Goal: Task Accomplishment & Management: Use online tool/utility

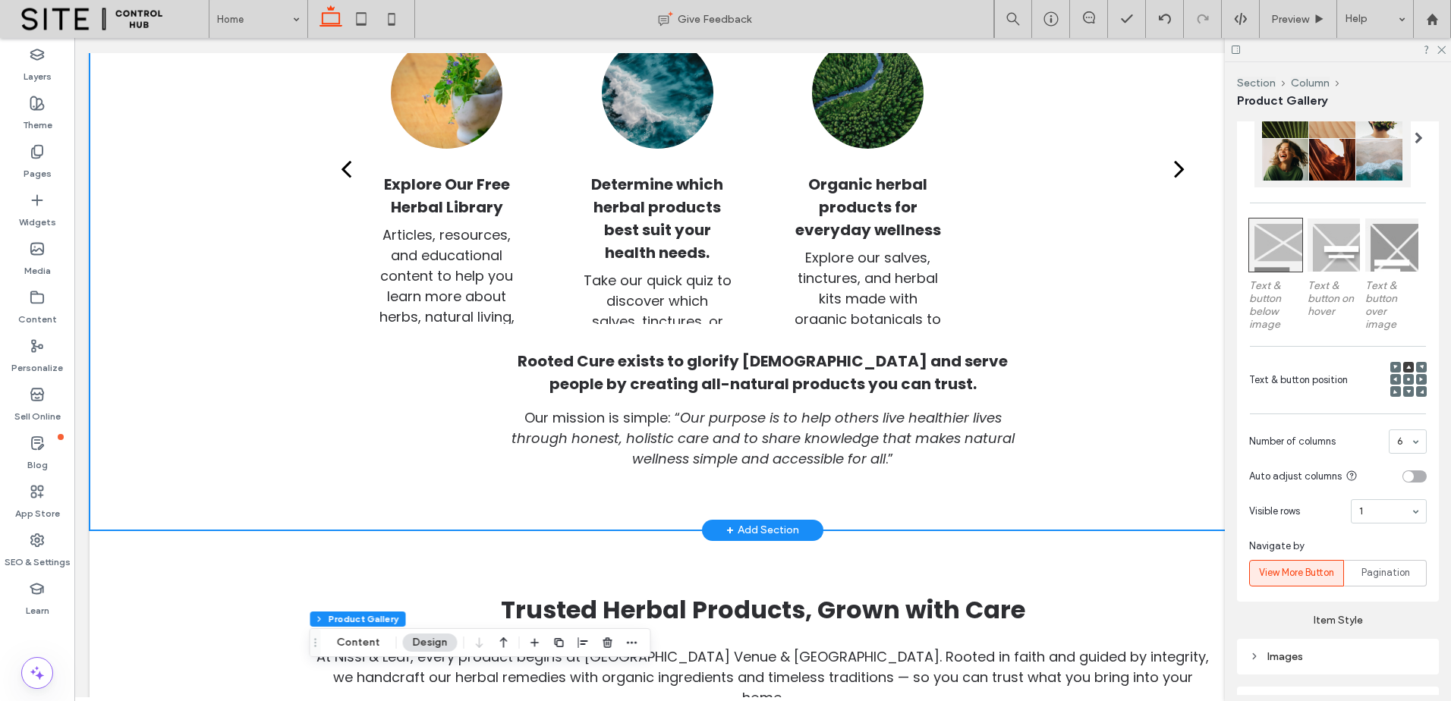
scroll to position [506, 0]
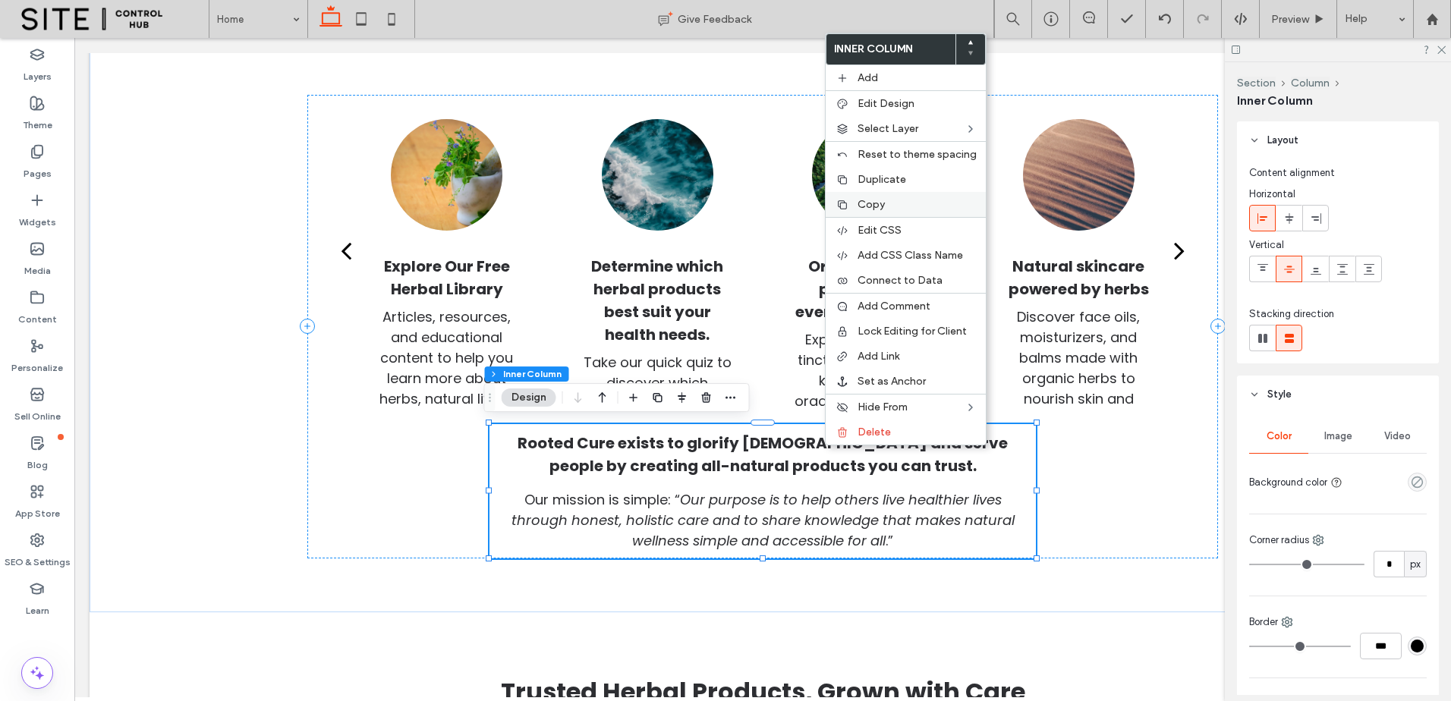
click at [910, 197] on div "Copy" at bounding box center [905, 204] width 160 height 25
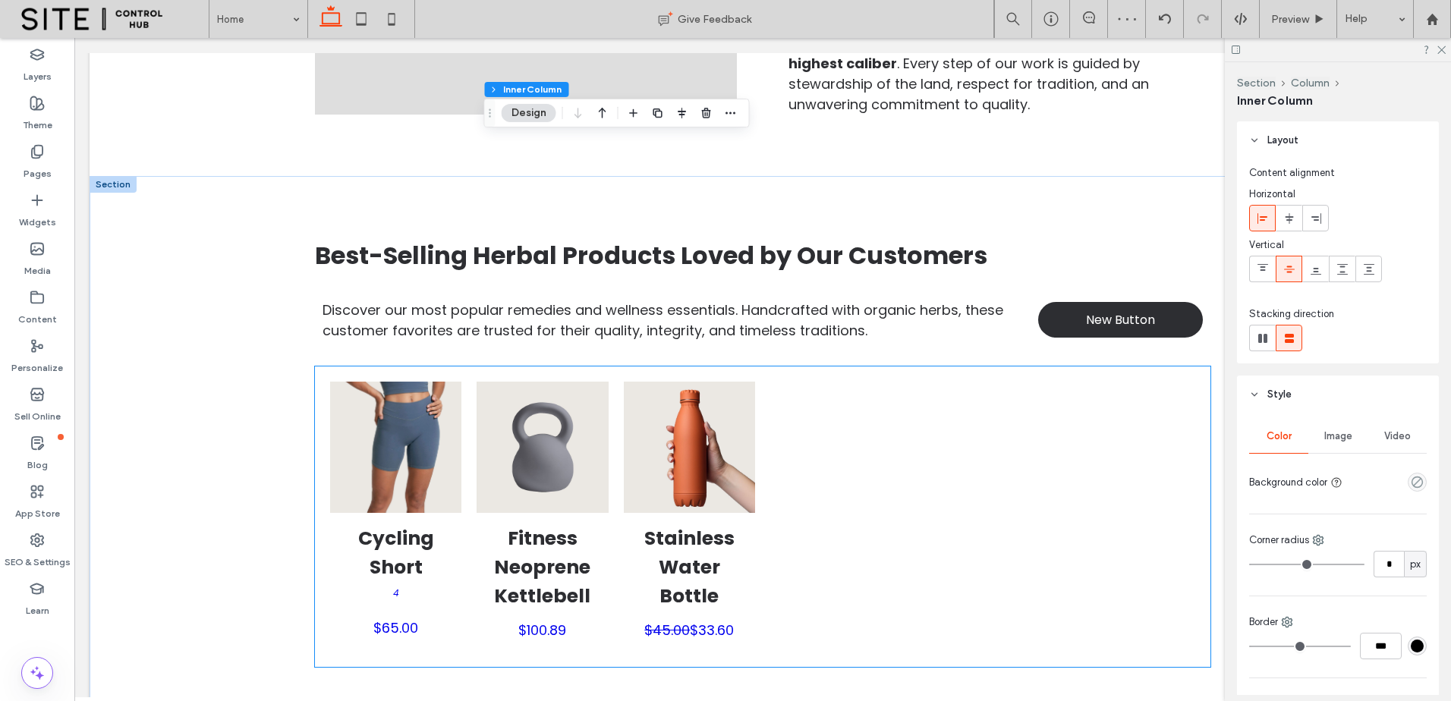
scroll to position [2024, 0]
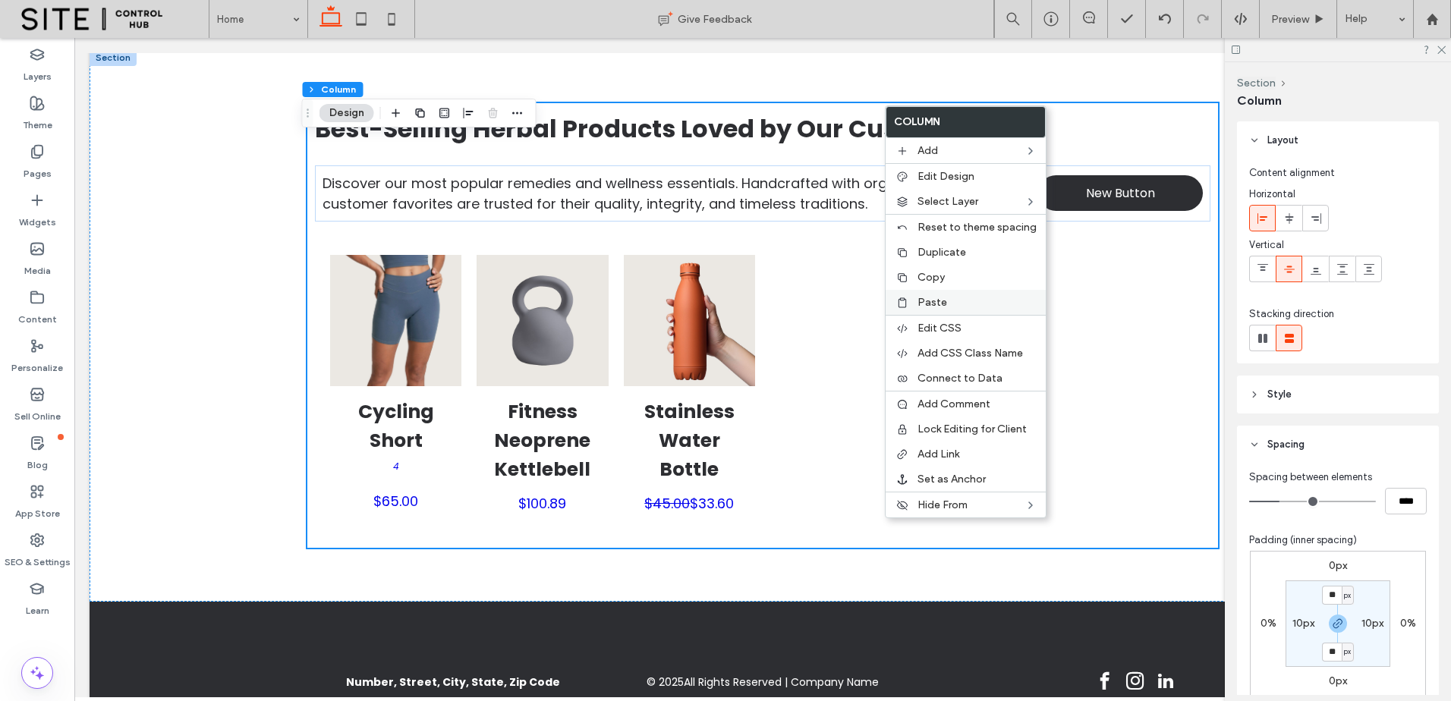
click at [967, 308] on label "Paste" at bounding box center [976, 302] width 119 height 13
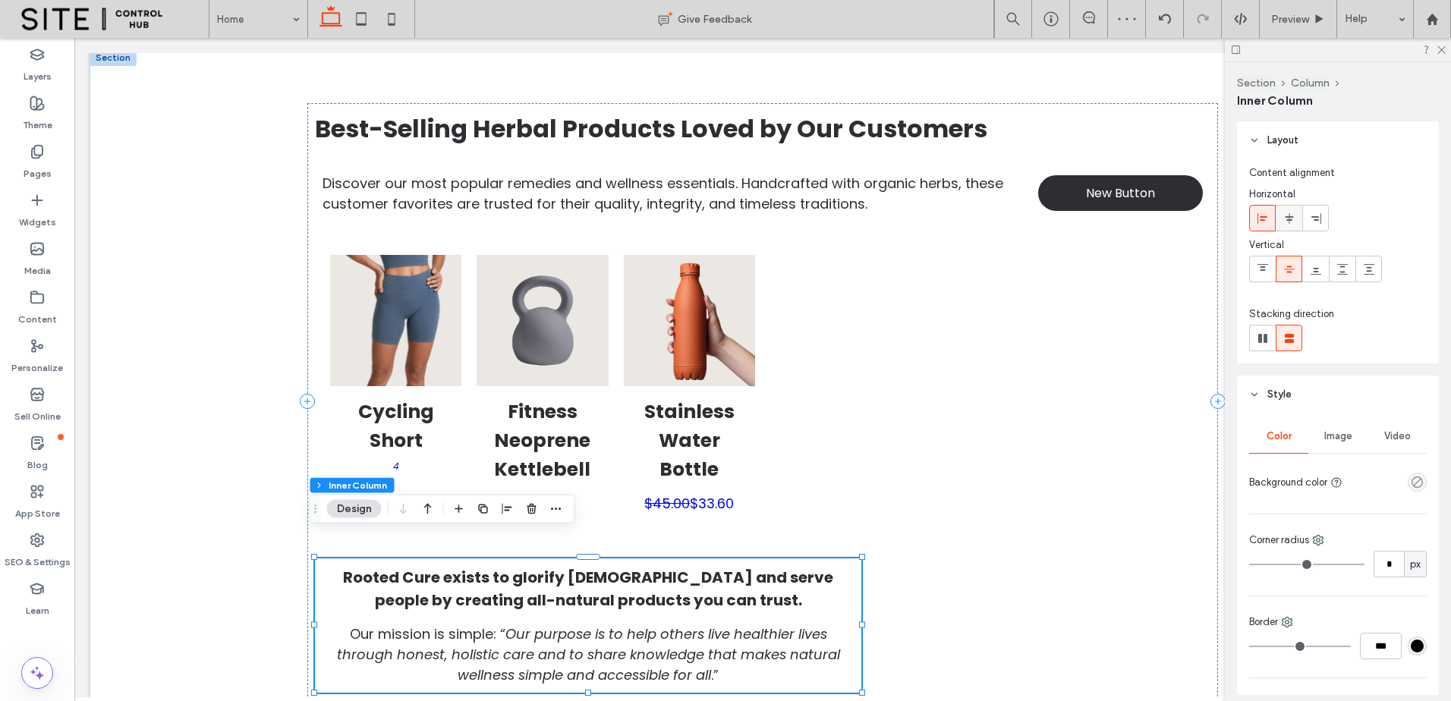
click at [1282, 222] on div at bounding box center [1288, 218] width 25 height 25
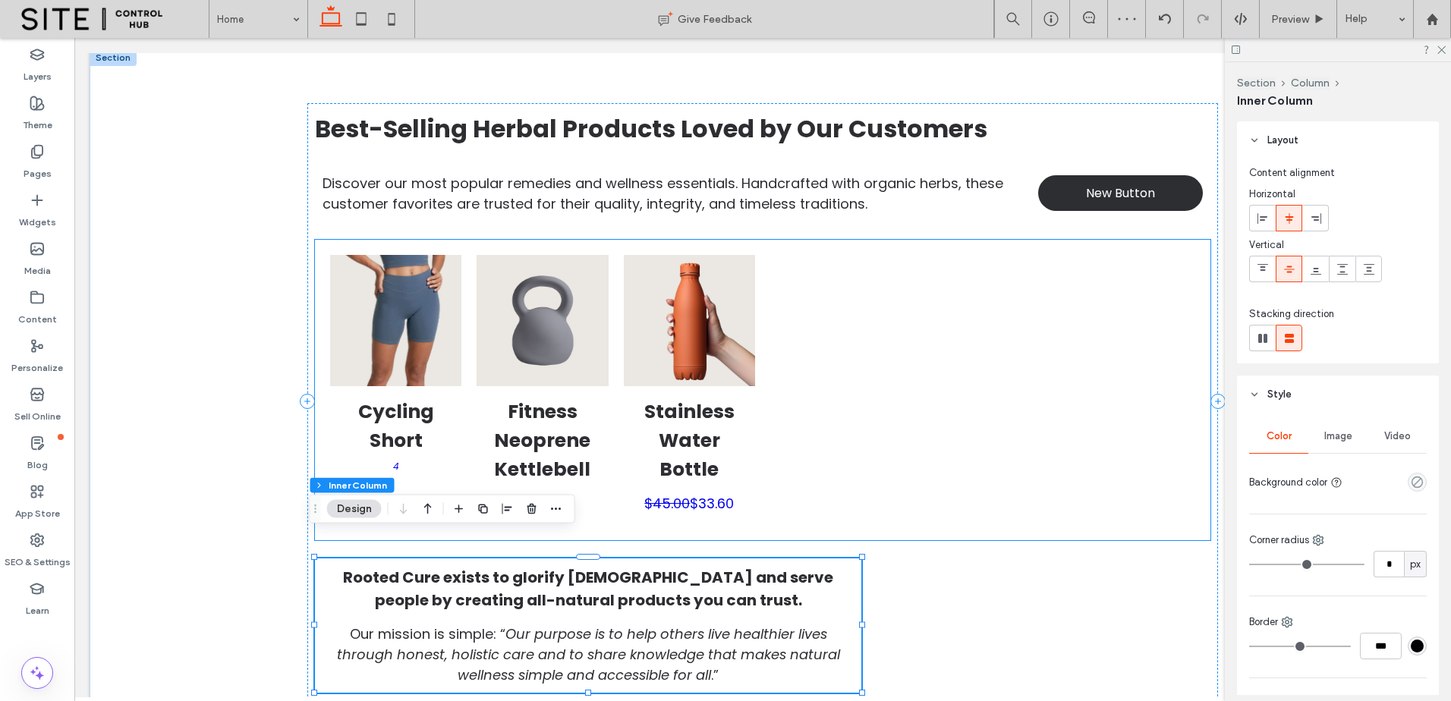
drag, startPoint x: 1052, startPoint y: 526, endPoint x: 1017, endPoint y: 563, distance: 51.0
click at [1050, 529] on div "Best-Selling Herbal Products Loved by Our Customers Discover our most popular r…" at bounding box center [762, 401] width 910 height 597
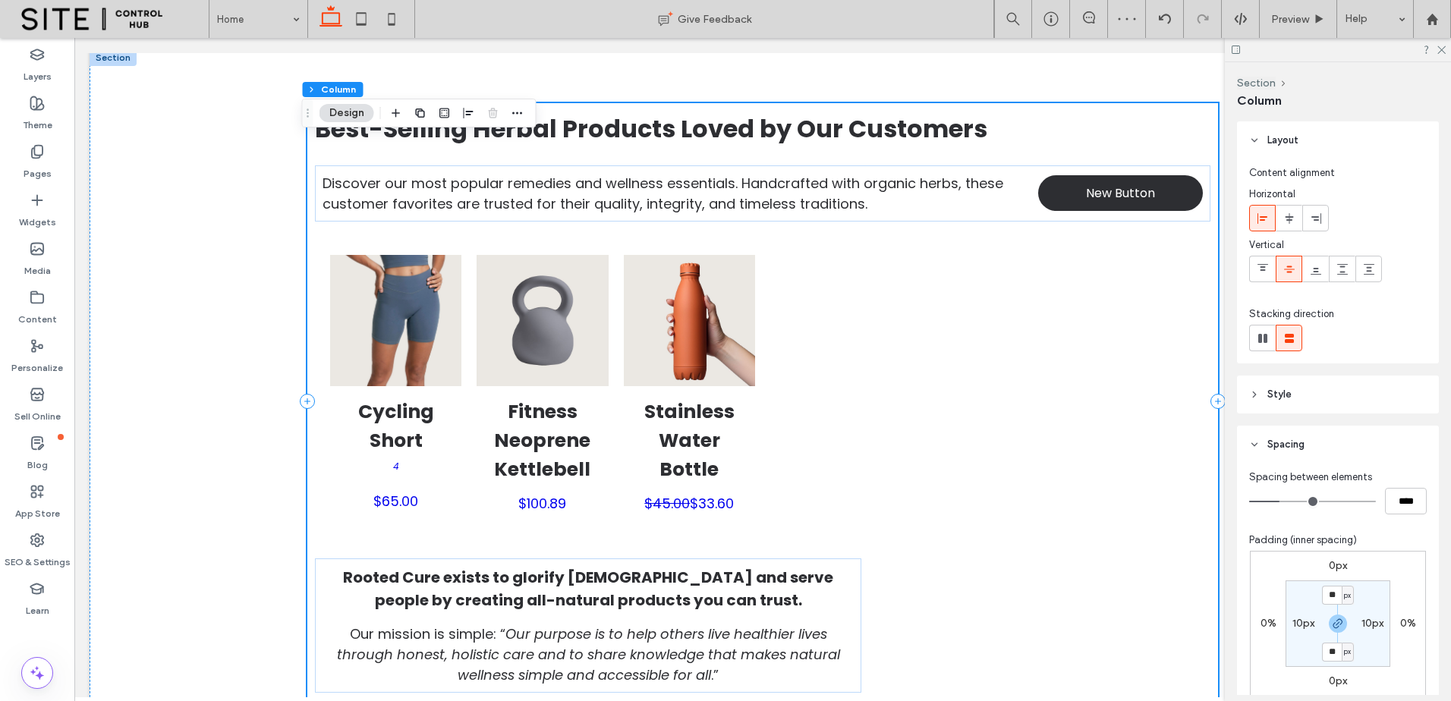
click at [1017, 563] on div "Best-Selling Herbal Products Loved by Our Customers Discover our most popular r…" at bounding box center [762, 401] width 910 height 597
click at [1284, 222] on icon at bounding box center [1289, 218] width 12 height 12
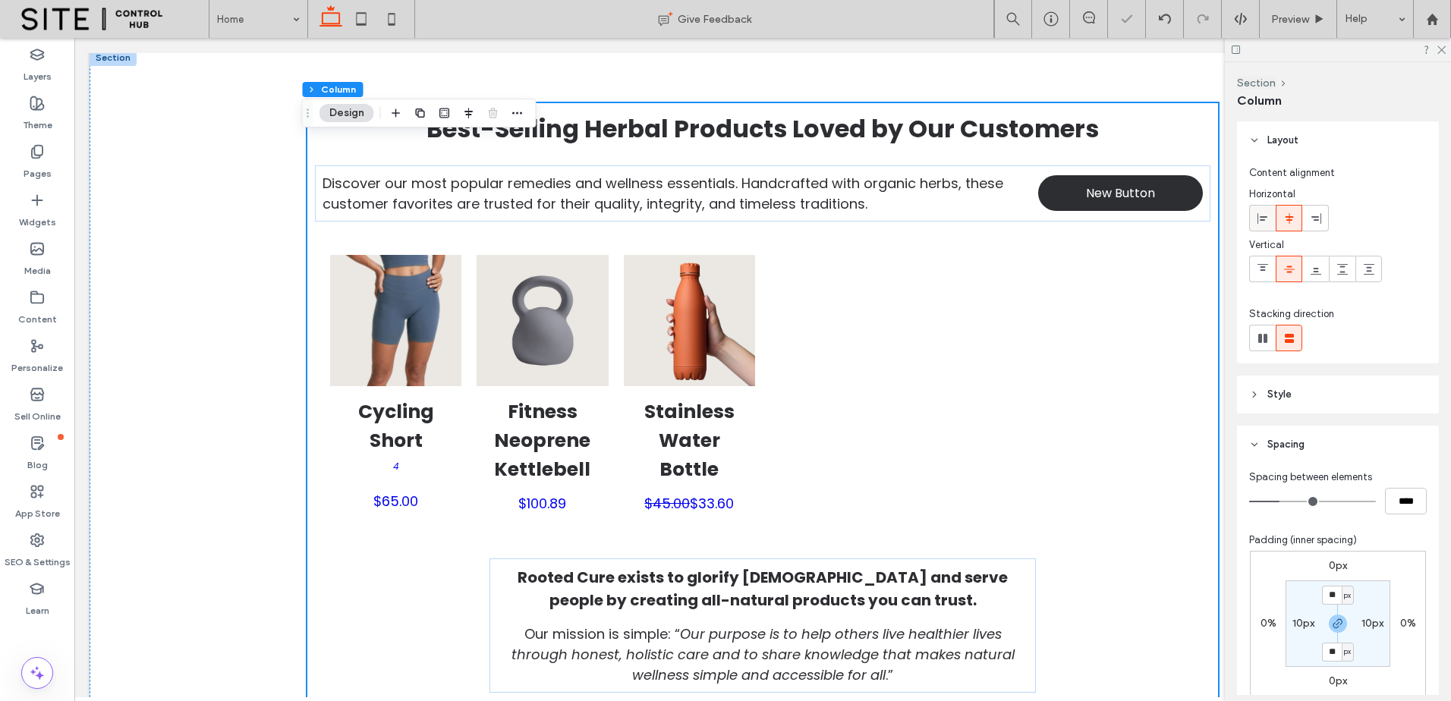
click at [1259, 222] on icon at bounding box center [1262, 218] width 12 height 12
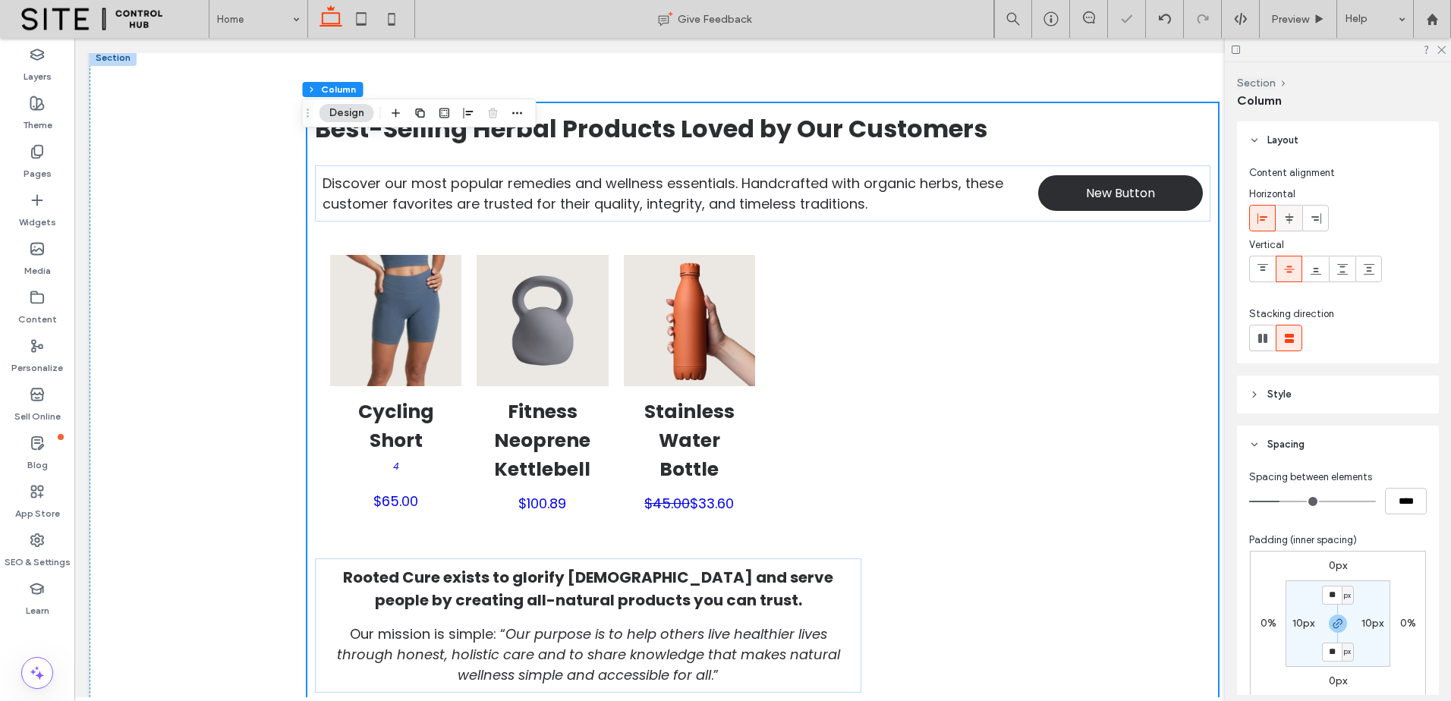
click at [1295, 215] on div at bounding box center [1288, 218] width 25 height 25
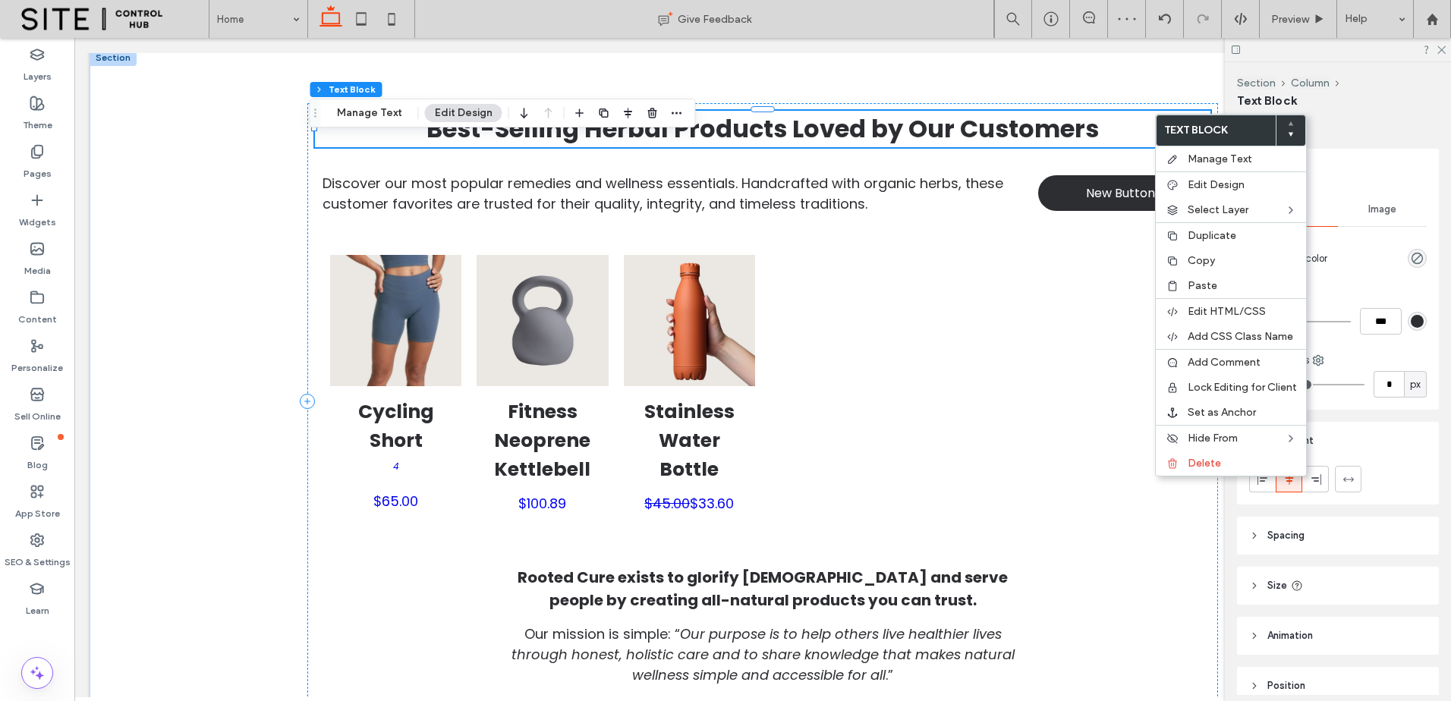
click at [1355, 160] on header "Style" at bounding box center [1338, 168] width 202 height 38
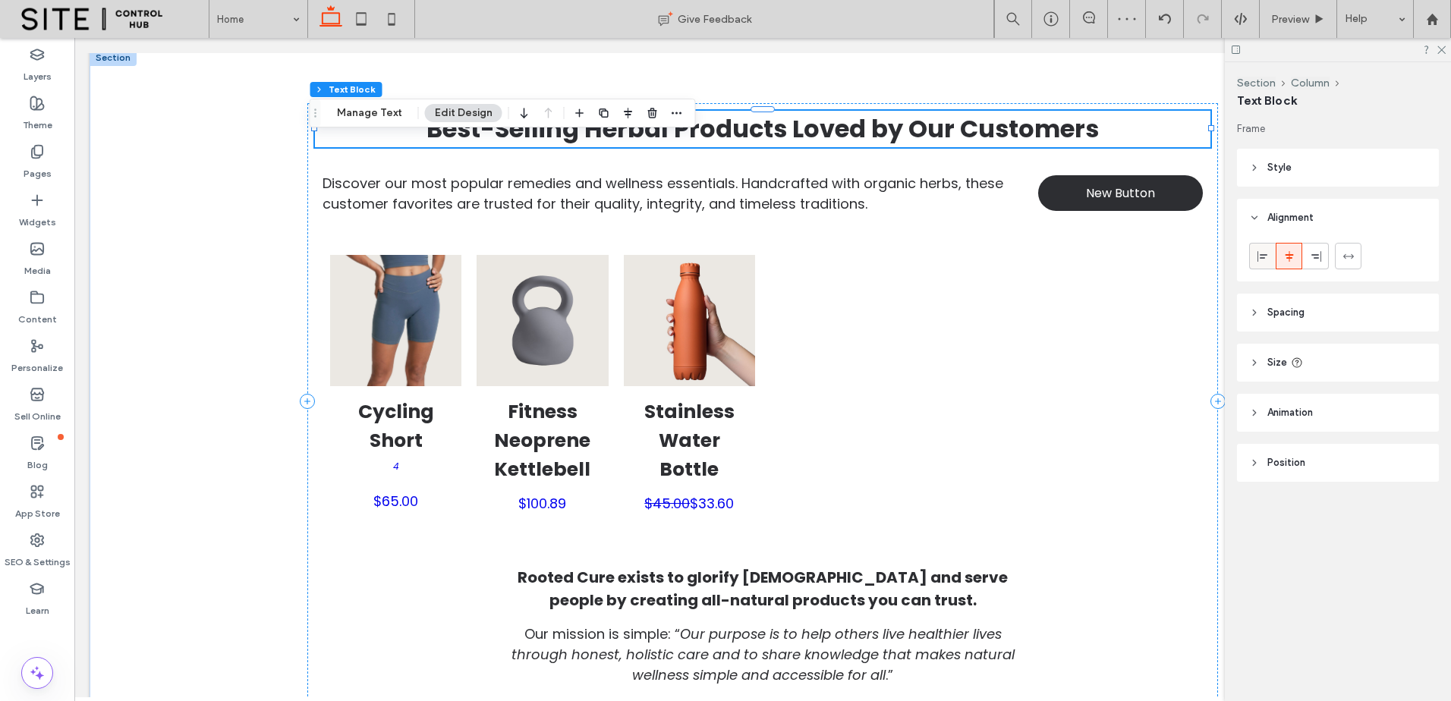
click at [1255, 253] on div at bounding box center [1262, 256] width 25 height 25
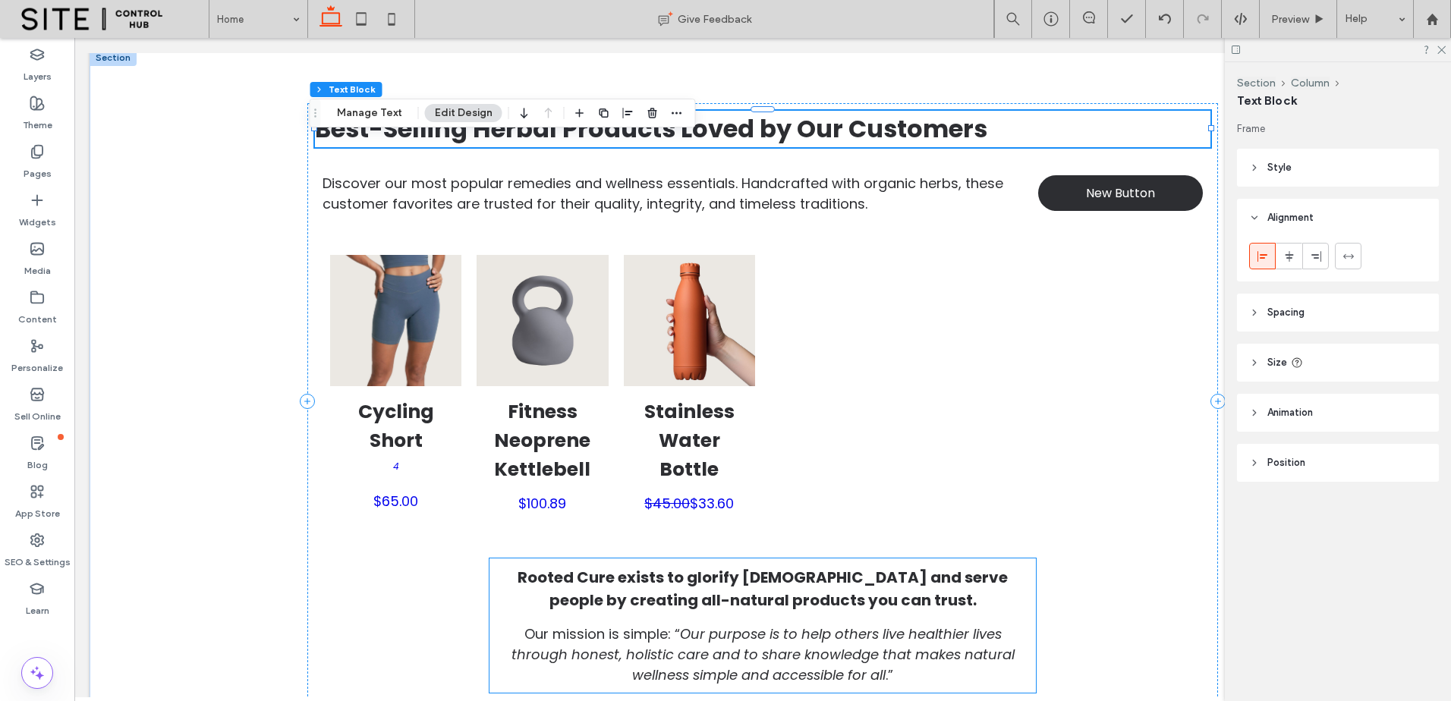
click at [857, 648] on span "Our purpose is to help others live healthier lives through honest, holistic car…" at bounding box center [762, 654] width 503 height 60
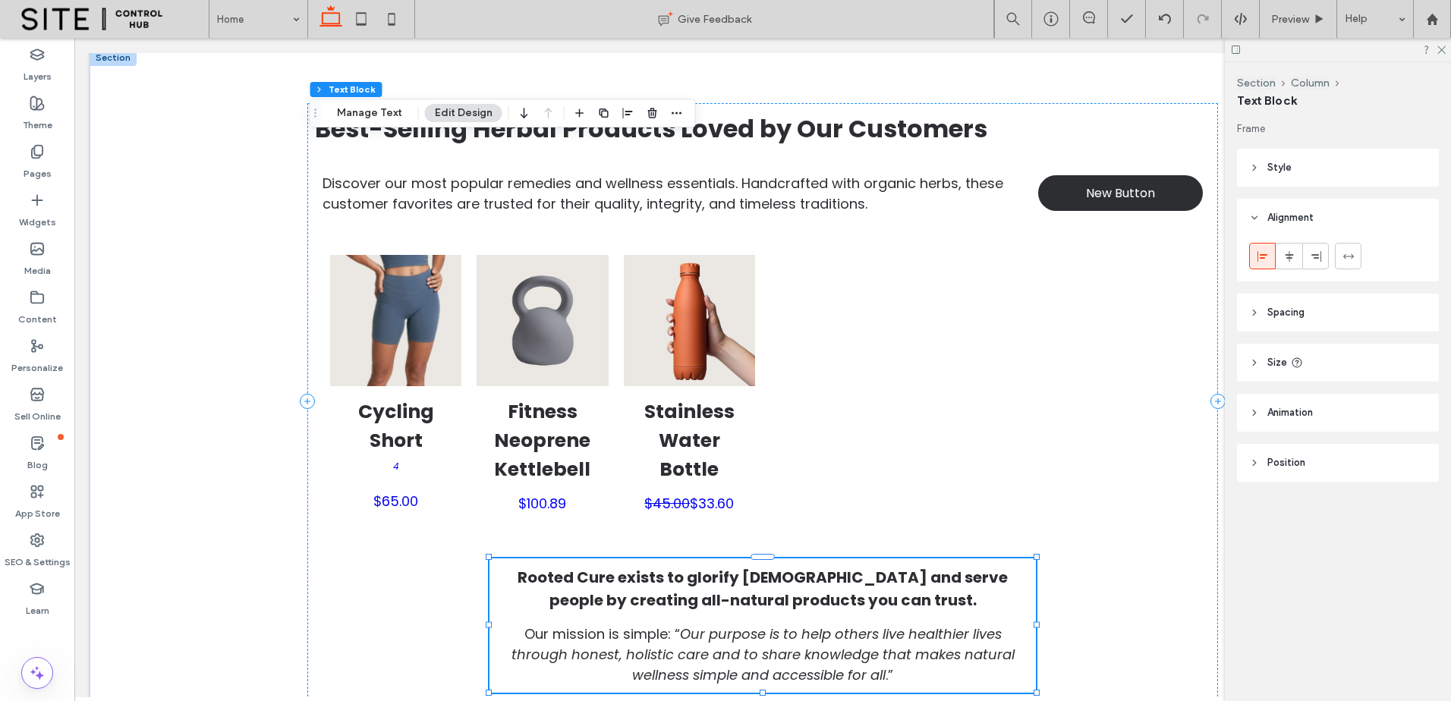
click at [857, 648] on span "Our purpose is to help others live healthier lives through honest, holistic car…" at bounding box center [762, 654] width 503 height 60
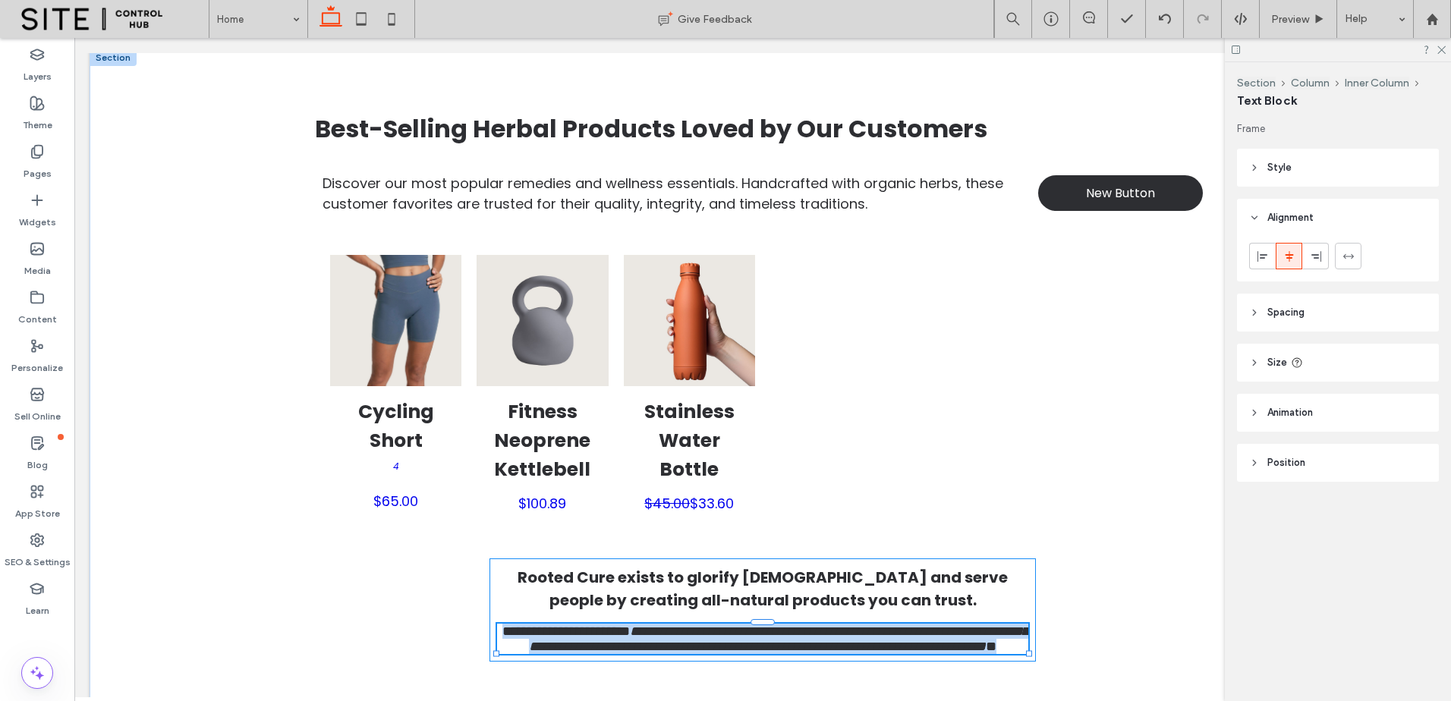
type input "*******"
type input "**"
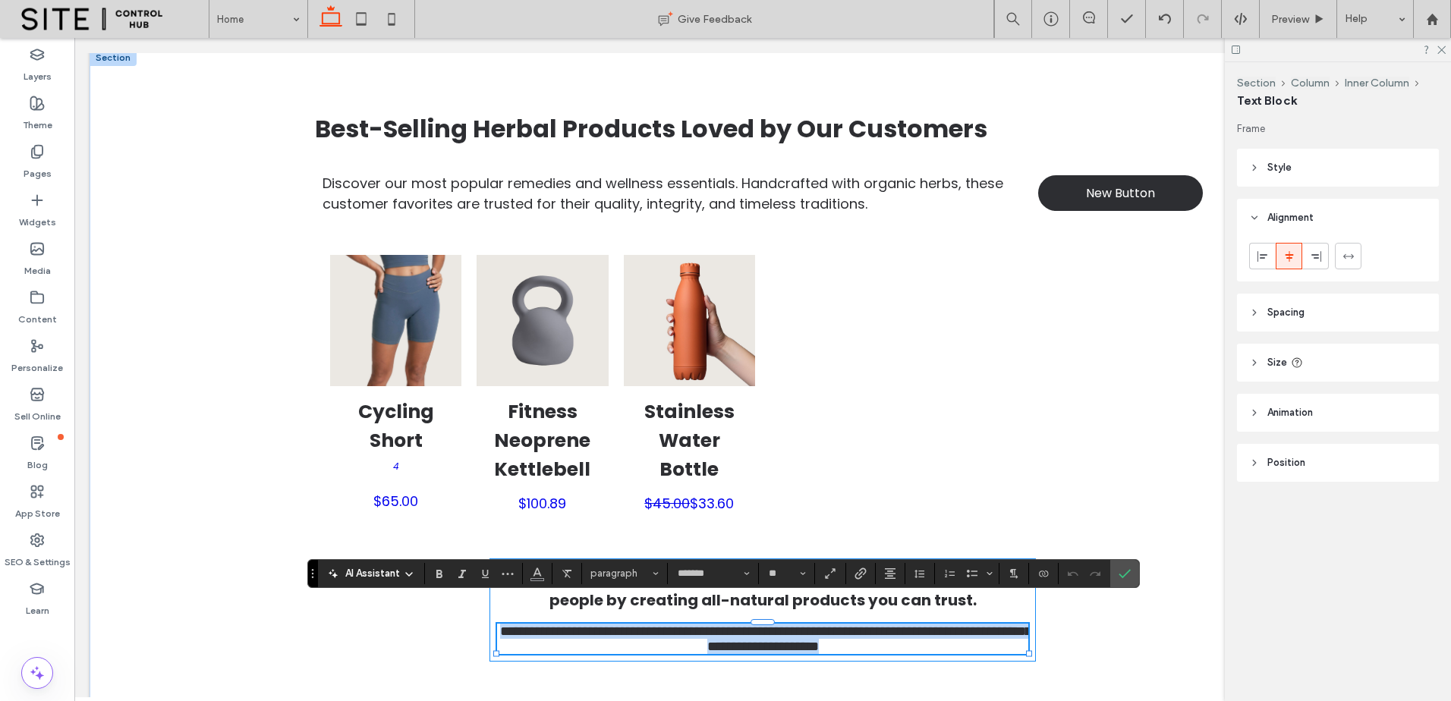
scroll to position [0, 0]
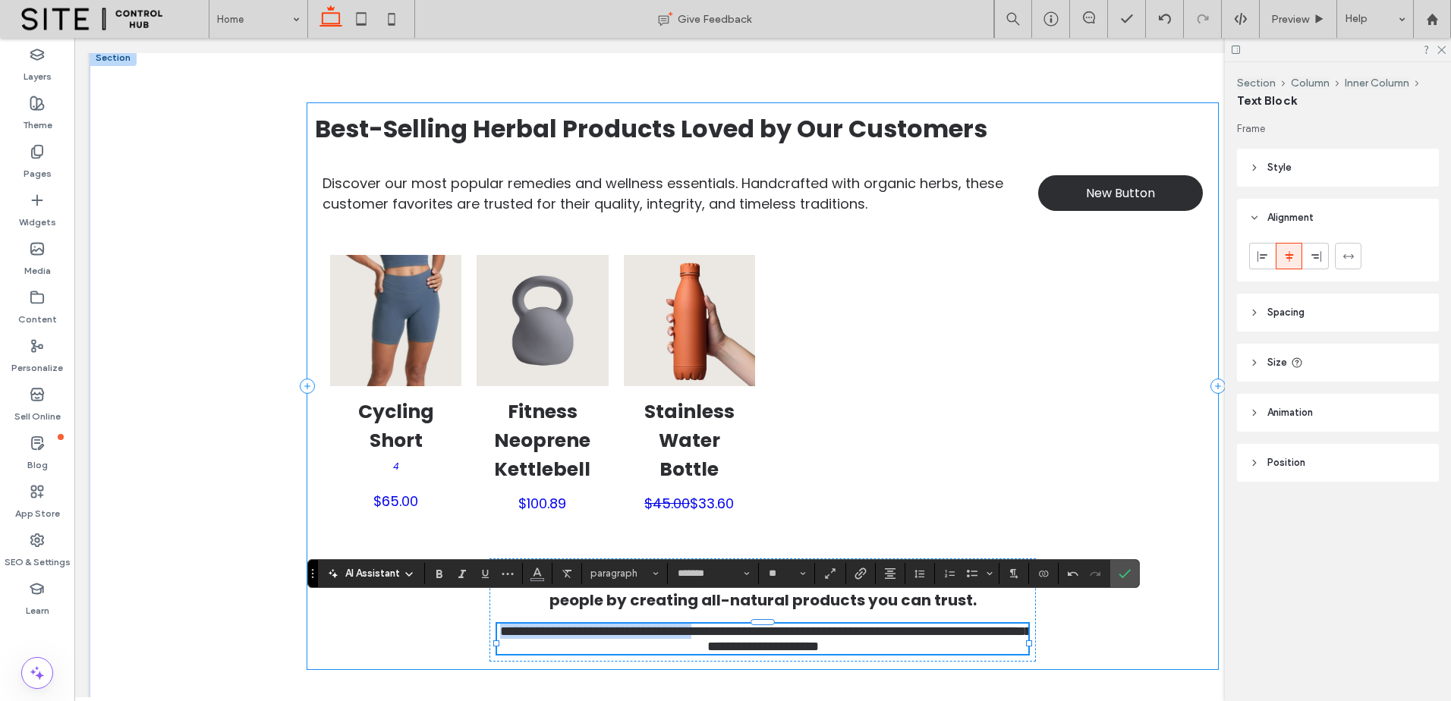
drag, startPoint x: 747, startPoint y: 609, endPoint x: 370, endPoint y: 609, distance: 376.3
click at [370, 609] on div "**********" at bounding box center [762, 386] width 910 height 566
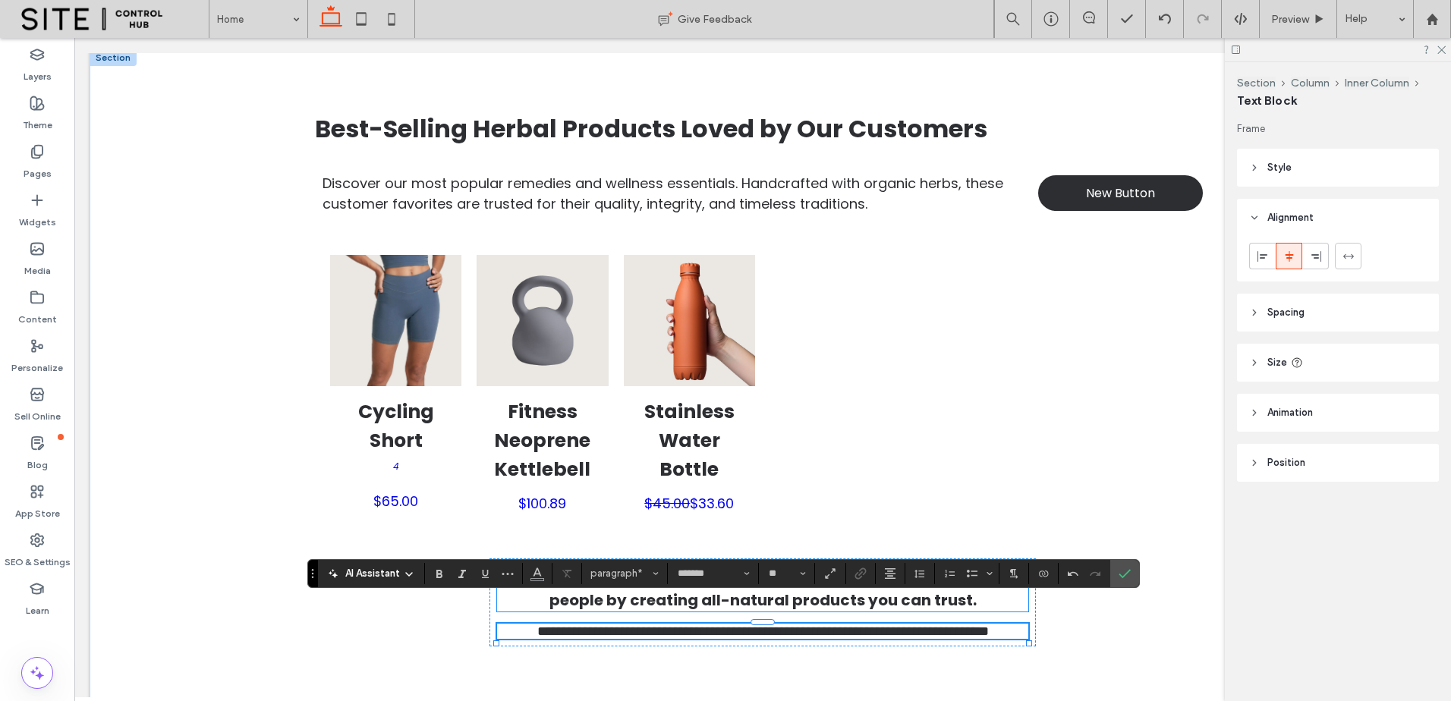
click at [900, 567] on span "Rooted Cure exists to glorify [DEMOGRAPHIC_DATA] and serve people by creating a…" at bounding box center [762, 589] width 490 height 44
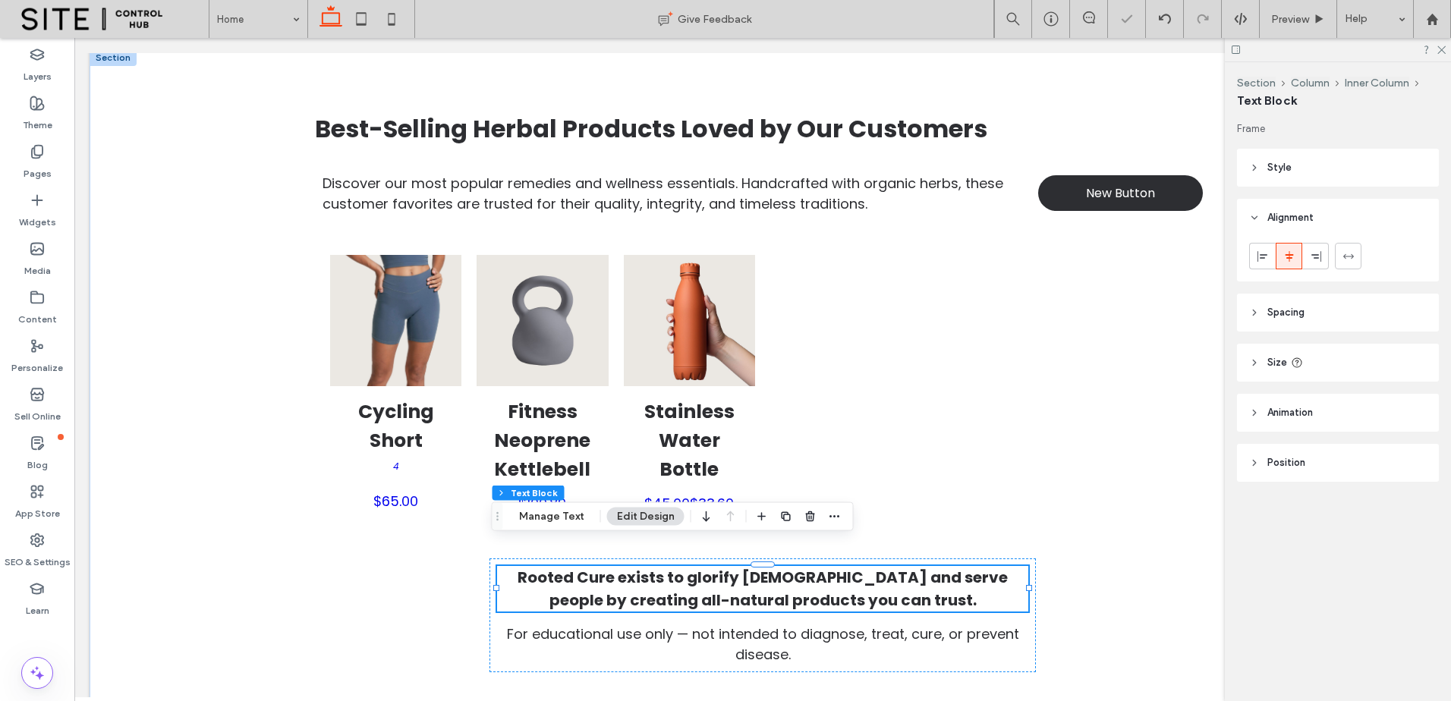
click at [900, 566] on div "Rooted Cure exists to glorify [DEMOGRAPHIC_DATA] and serve people by creating a…" at bounding box center [762, 589] width 531 height 46
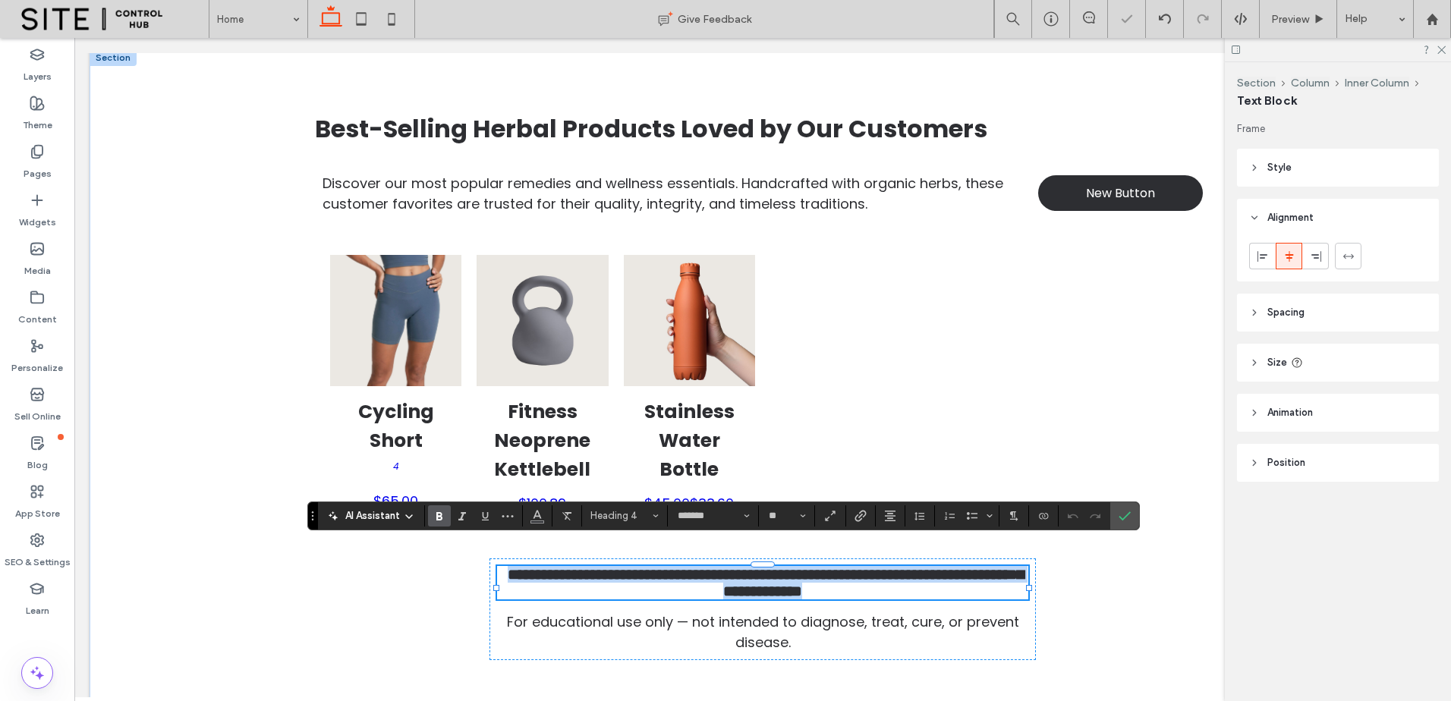
type input "**"
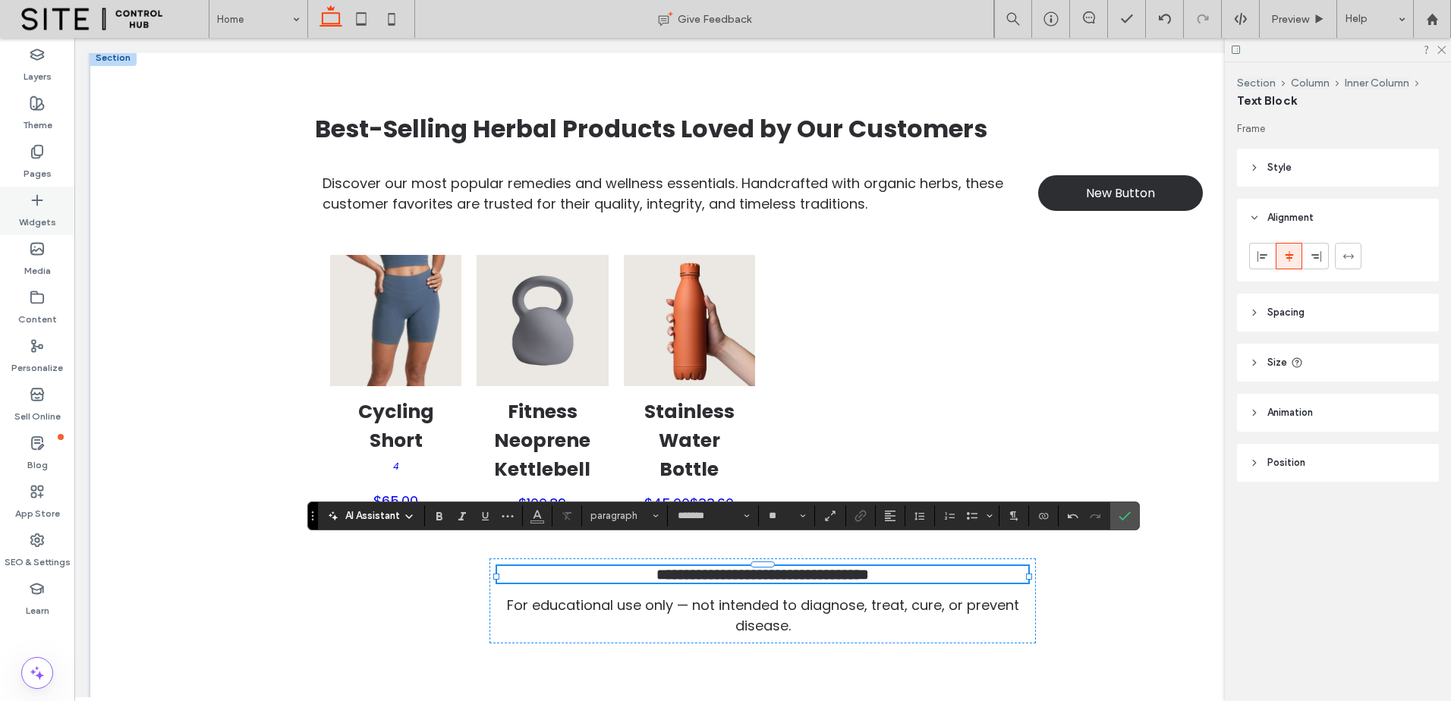
click at [36, 208] on label "Widgets" at bounding box center [37, 218] width 37 height 21
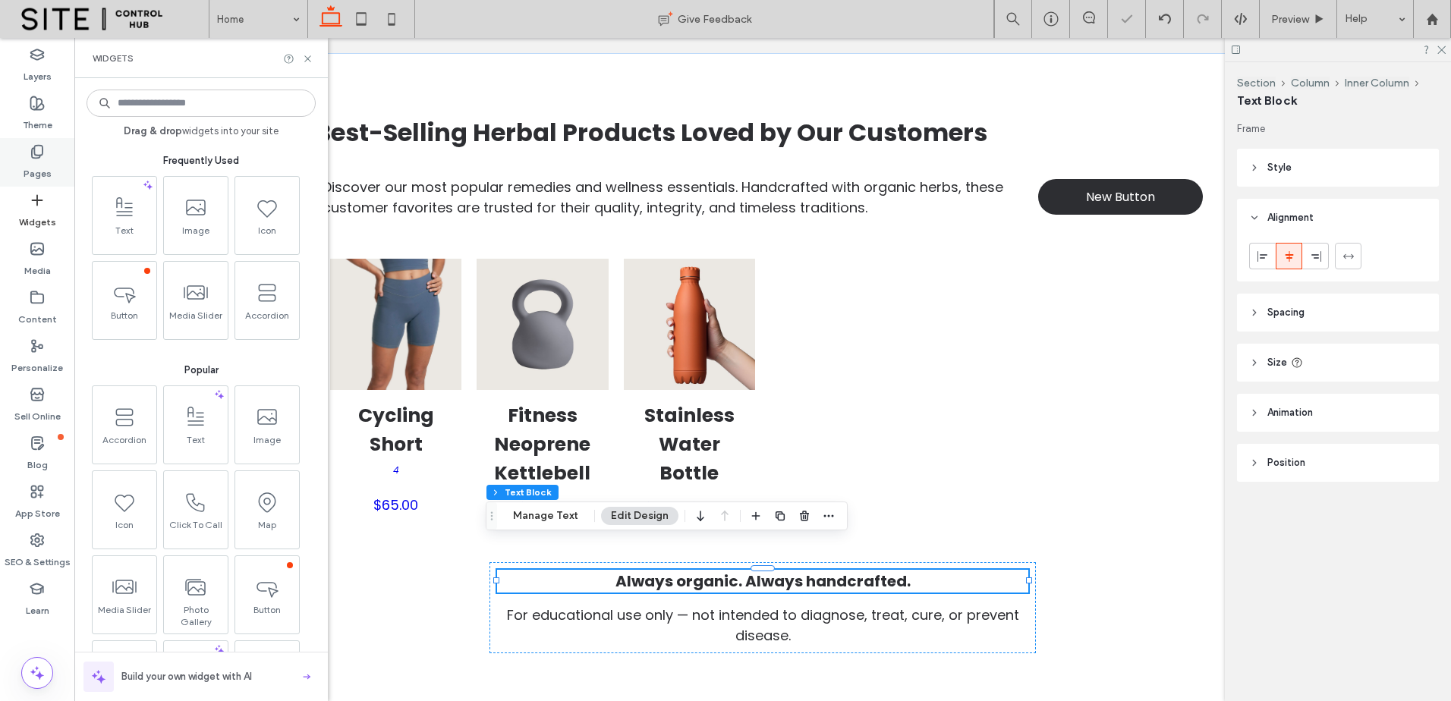
scroll to position [2024, 0]
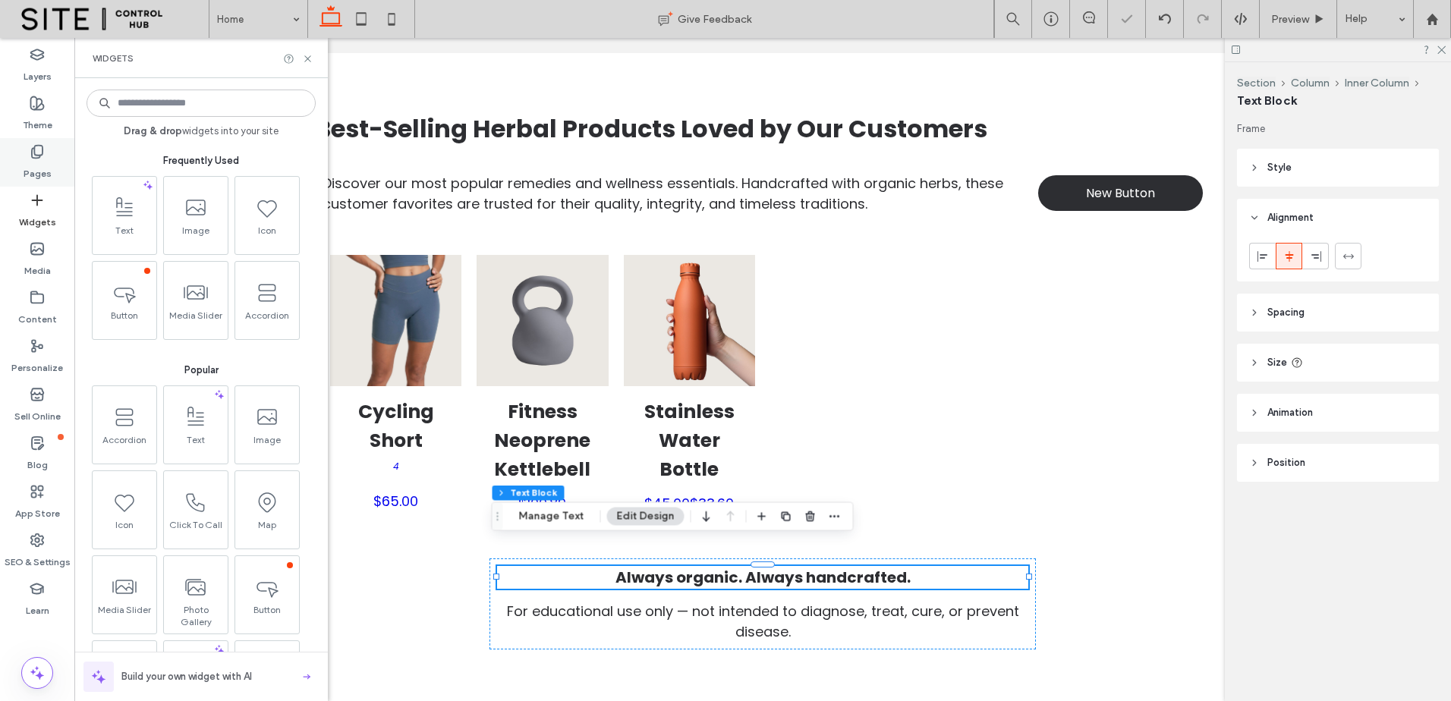
click at [26, 146] on div "Pages" at bounding box center [37, 162] width 74 height 49
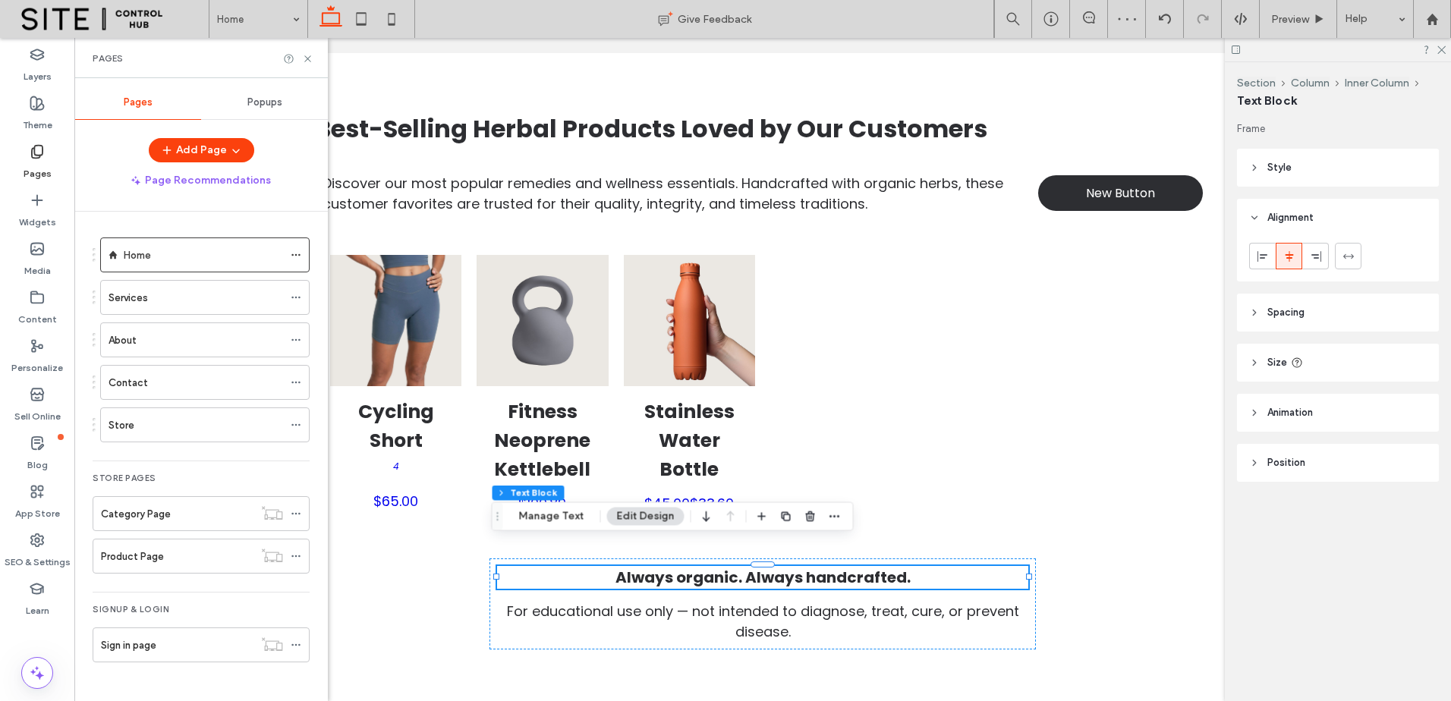
click at [208, 136] on div "Pages Popups Add Page Page Recommendations Home Services About Contact Store St…" at bounding box center [200, 390] width 253 height 608
drag, startPoint x: 212, startPoint y: 148, endPoint x: 224, endPoint y: 148, distance: 12.1
click at [212, 148] on button "Add Page" at bounding box center [201, 150] width 105 height 24
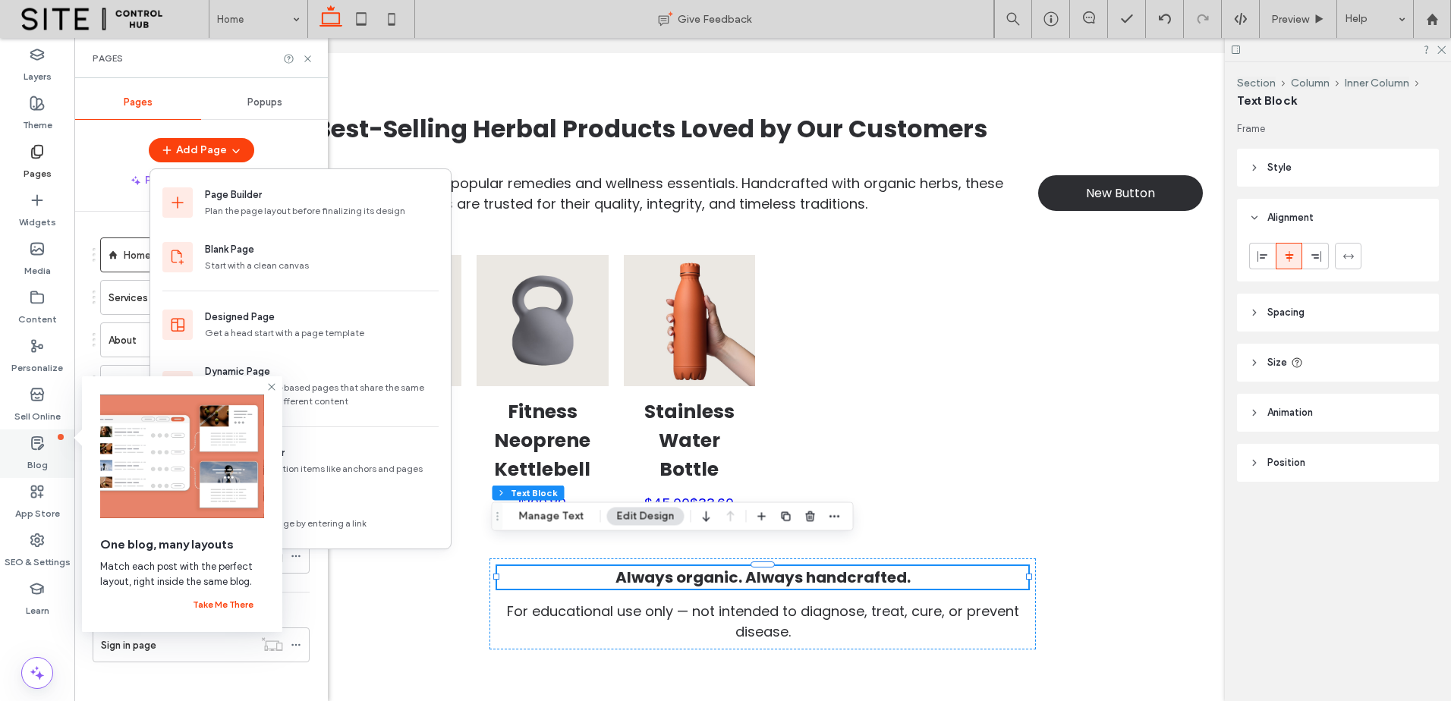
click at [40, 458] on label "Blog" at bounding box center [37, 461] width 20 height 21
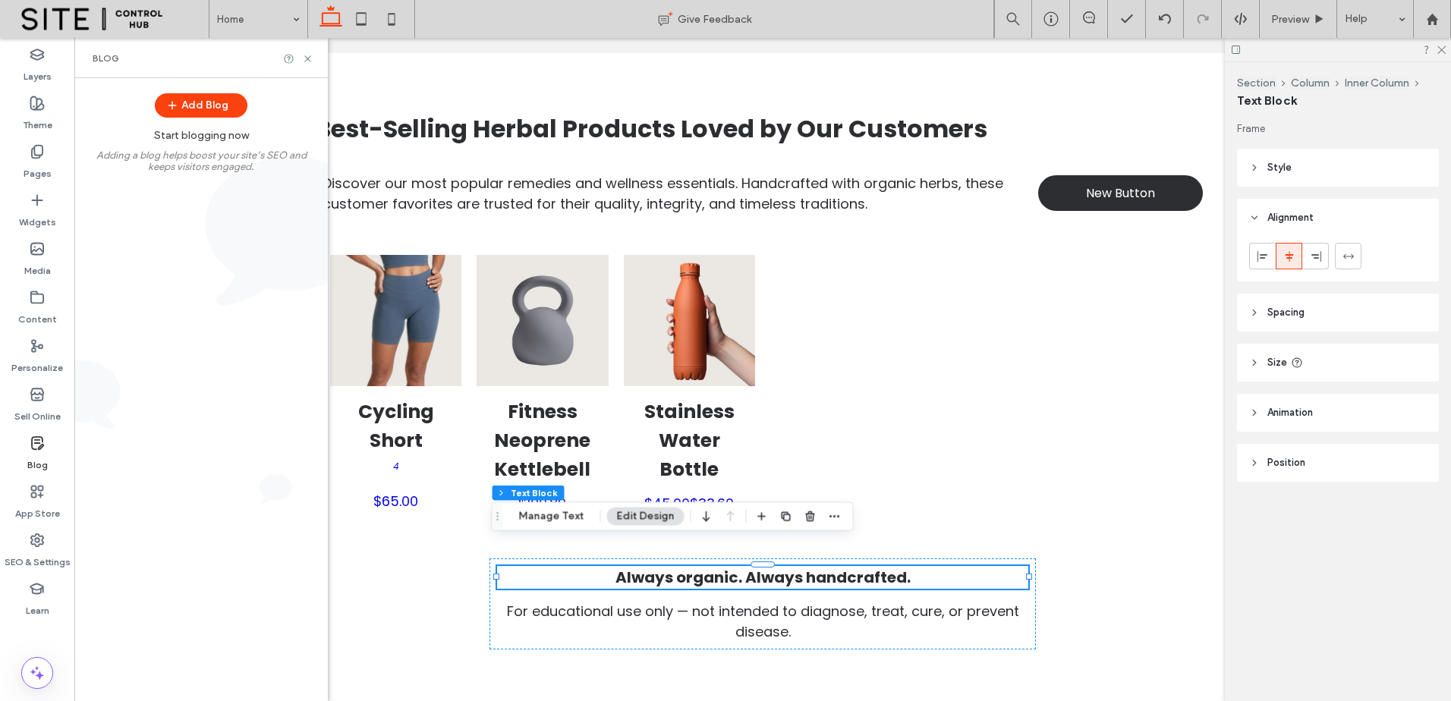
drag, startPoint x: 197, startPoint y: 89, endPoint x: 206, endPoint y: 91, distance: 9.4
click at [204, 91] on div "Add Blog Start blogging now Adding a blog helps boost your site’s SEO and keeps…" at bounding box center [200, 129] width 253 height 102
click at [220, 102] on button "Add Blog" at bounding box center [201, 105] width 93 height 24
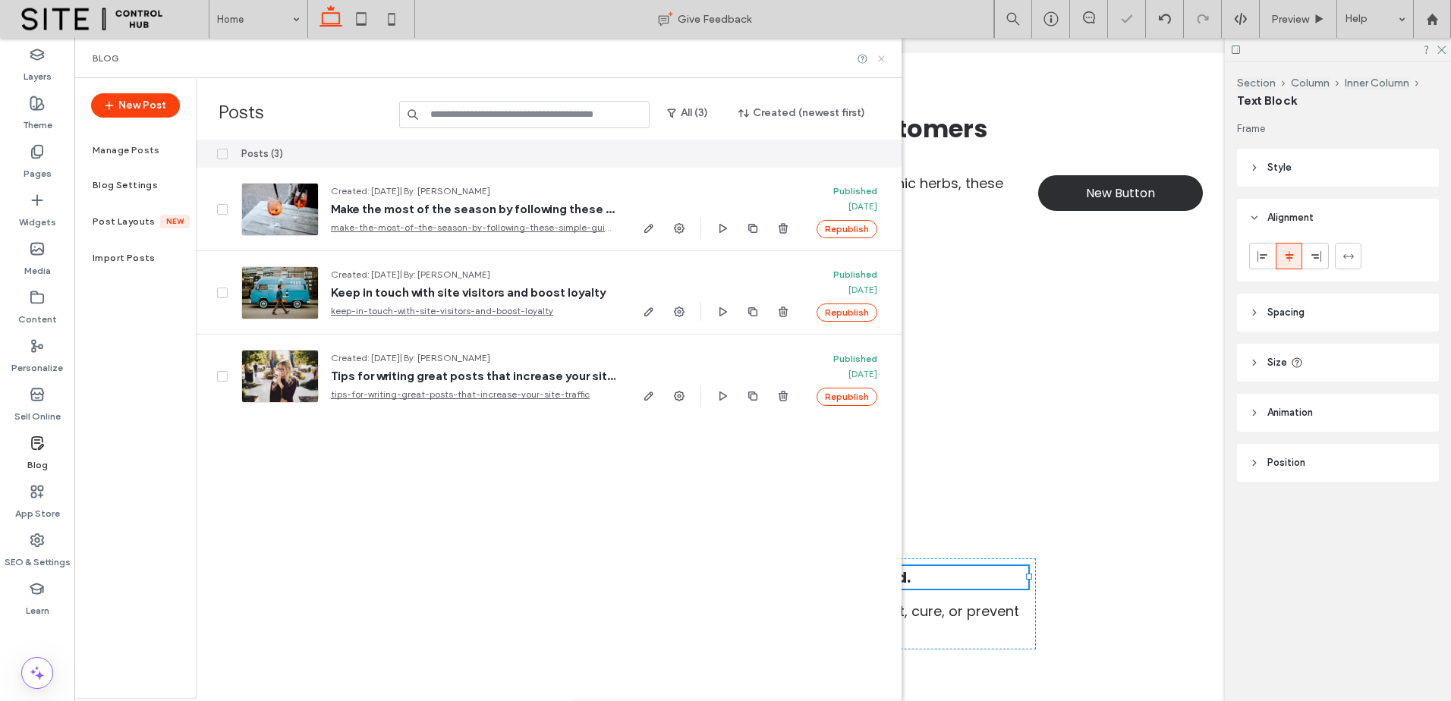
click at [881, 55] on icon at bounding box center [881, 58] width 11 height 11
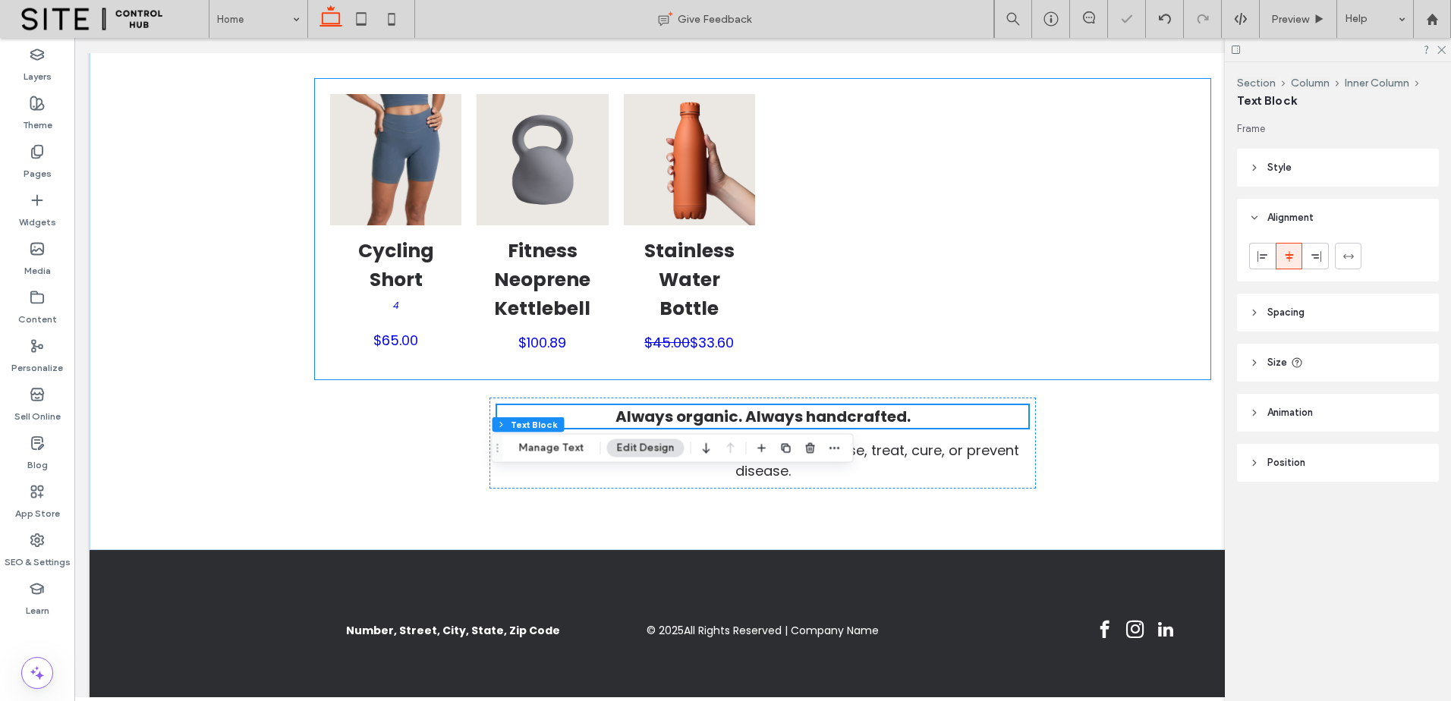
scroll to position [2189, 0]
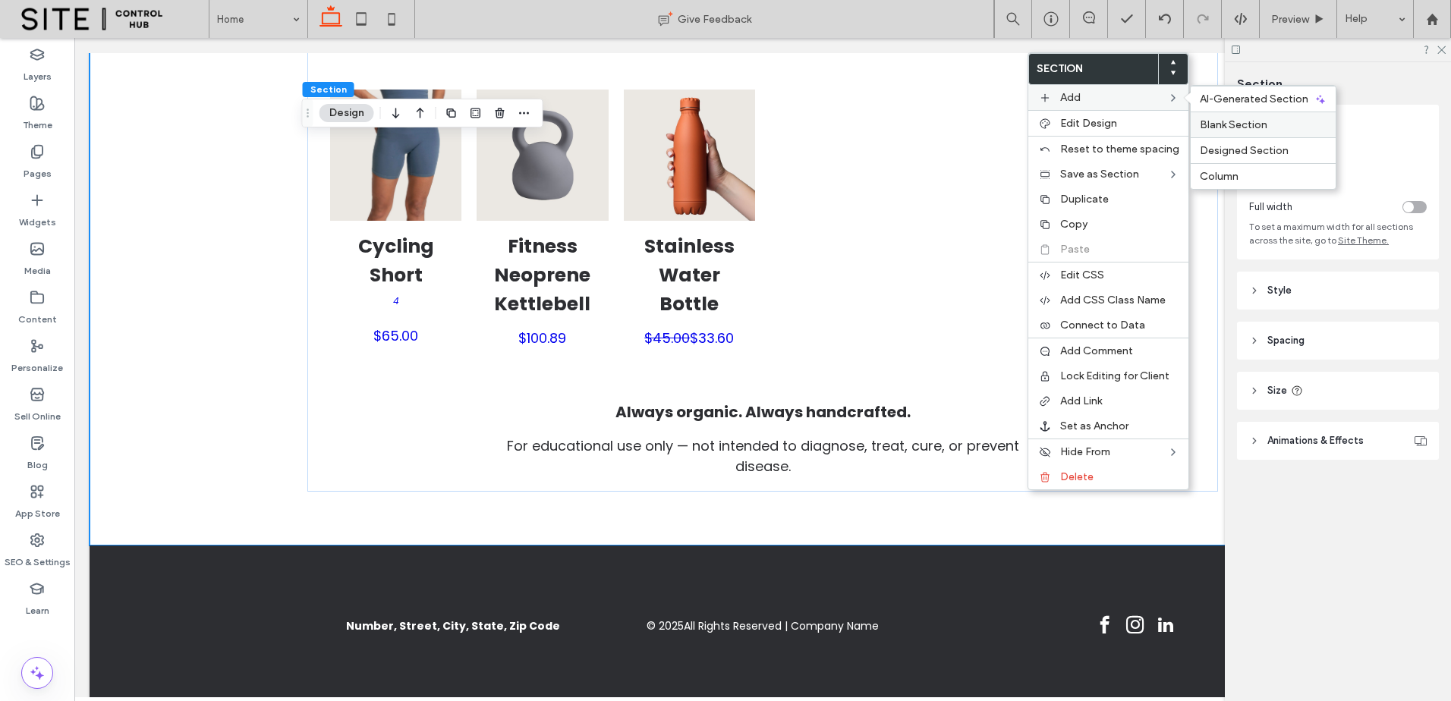
click at [1234, 129] on span "Blank Section" at bounding box center [1234, 124] width 68 height 13
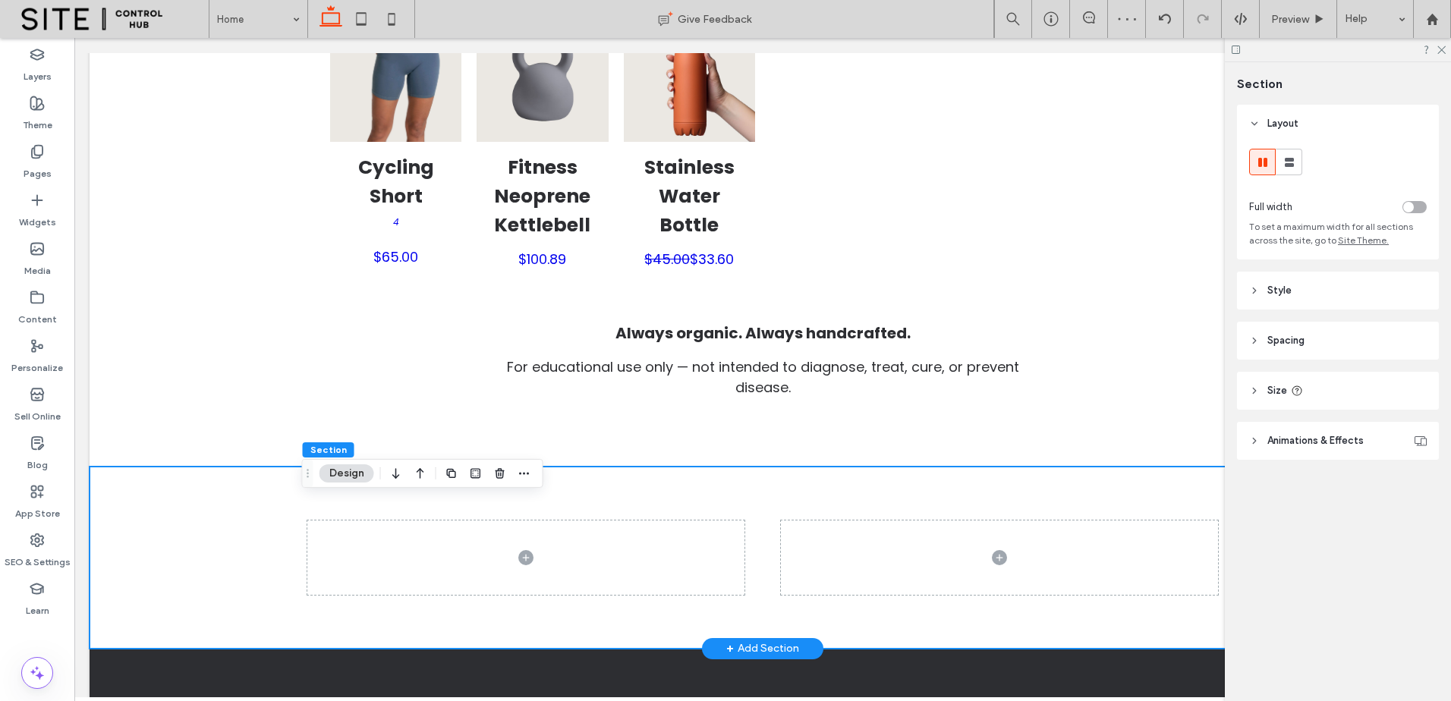
scroll to position [2316, 0]
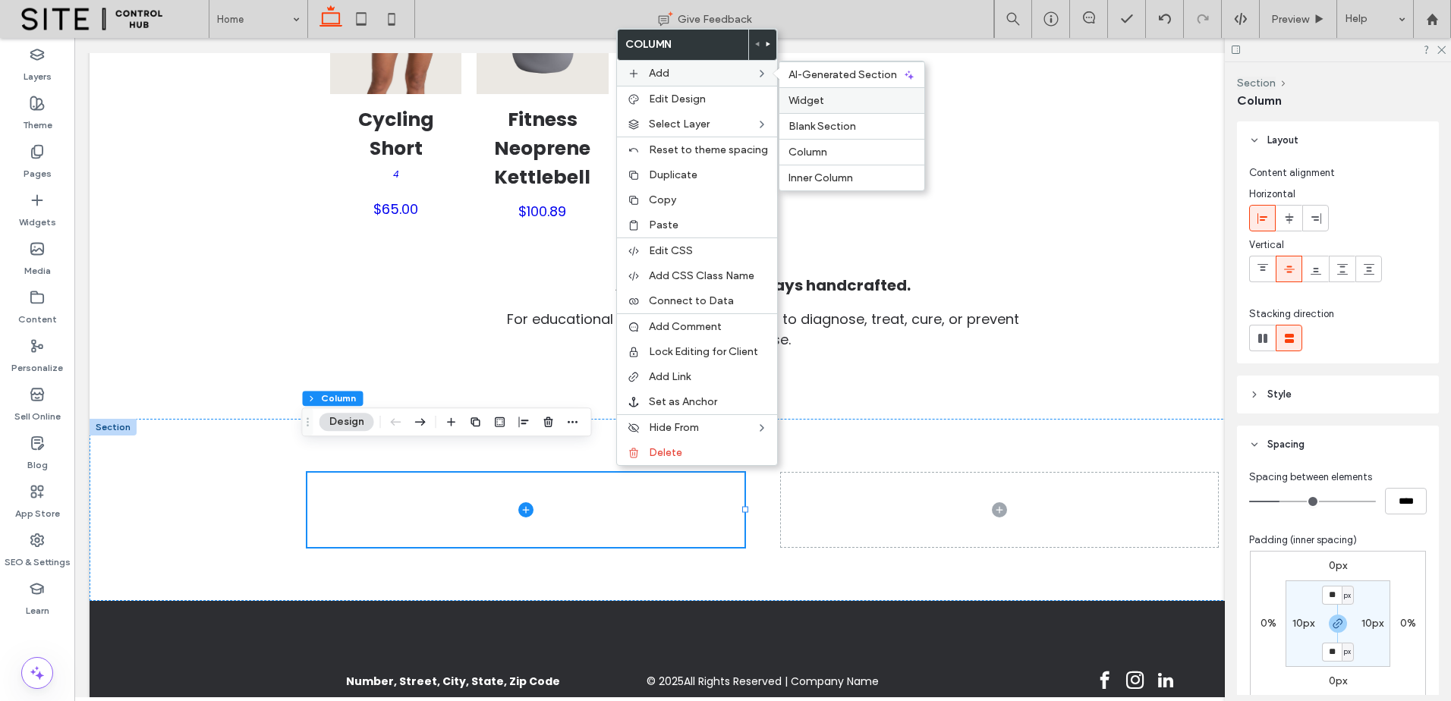
click at [816, 102] on span "Widget" at bounding box center [806, 100] width 36 height 13
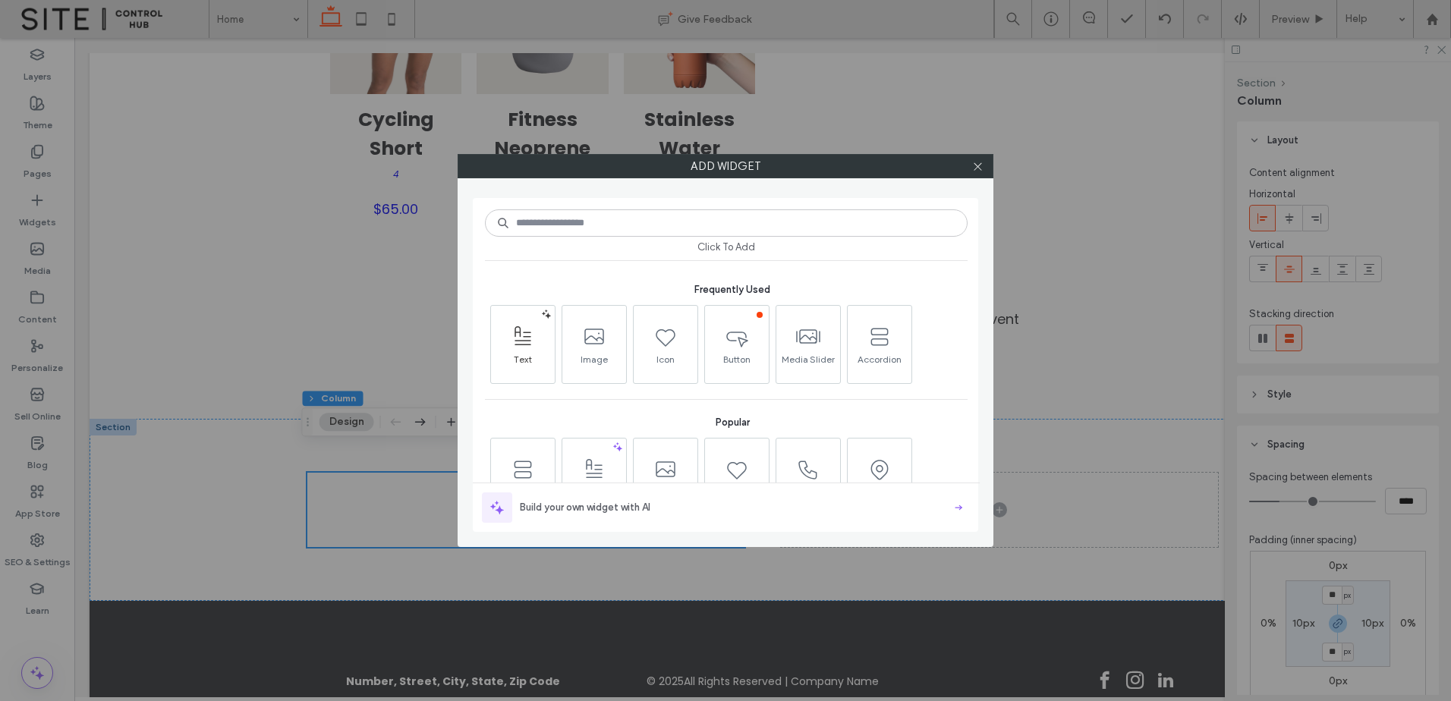
drag, startPoint x: 477, startPoint y: 357, endPoint x: 495, endPoint y: 362, distance: 18.8
click at [481, 359] on div "Click To Add Frequently Used Text Image Icon Button Media Slider Accordion Popu…" at bounding box center [725, 365] width 505 height 334
click at [495, 362] on span "Text" at bounding box center [523, 364] width 64 height 21
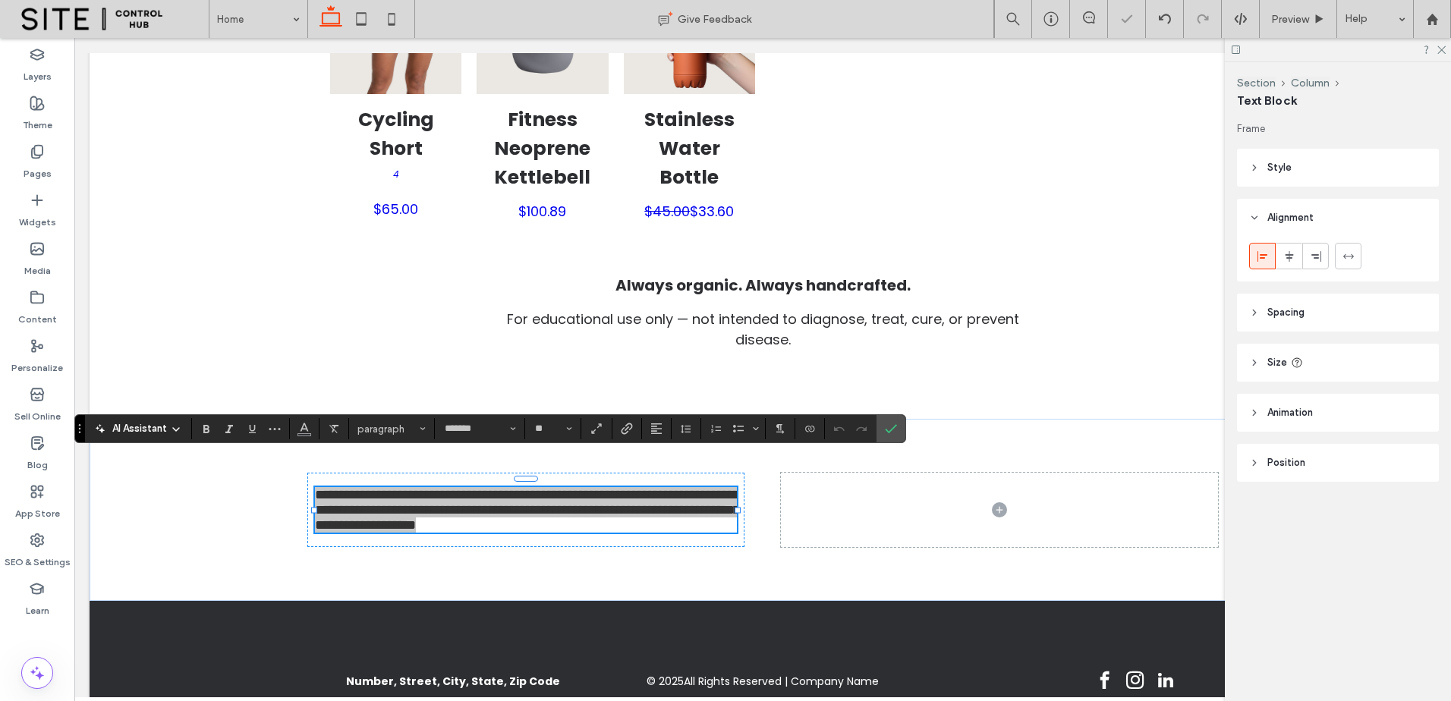
drag, startPoint x: 423, startPoint y: 423, endPoint x: 436, endPoint y: 421, distance: 13.7
click at [432, 421] on section "paragraph" at bounding box center [392, 428] width 86 height 21
click at [394, 433] on span "paragraph" at bounding box center [386, 428] width 59 height 11
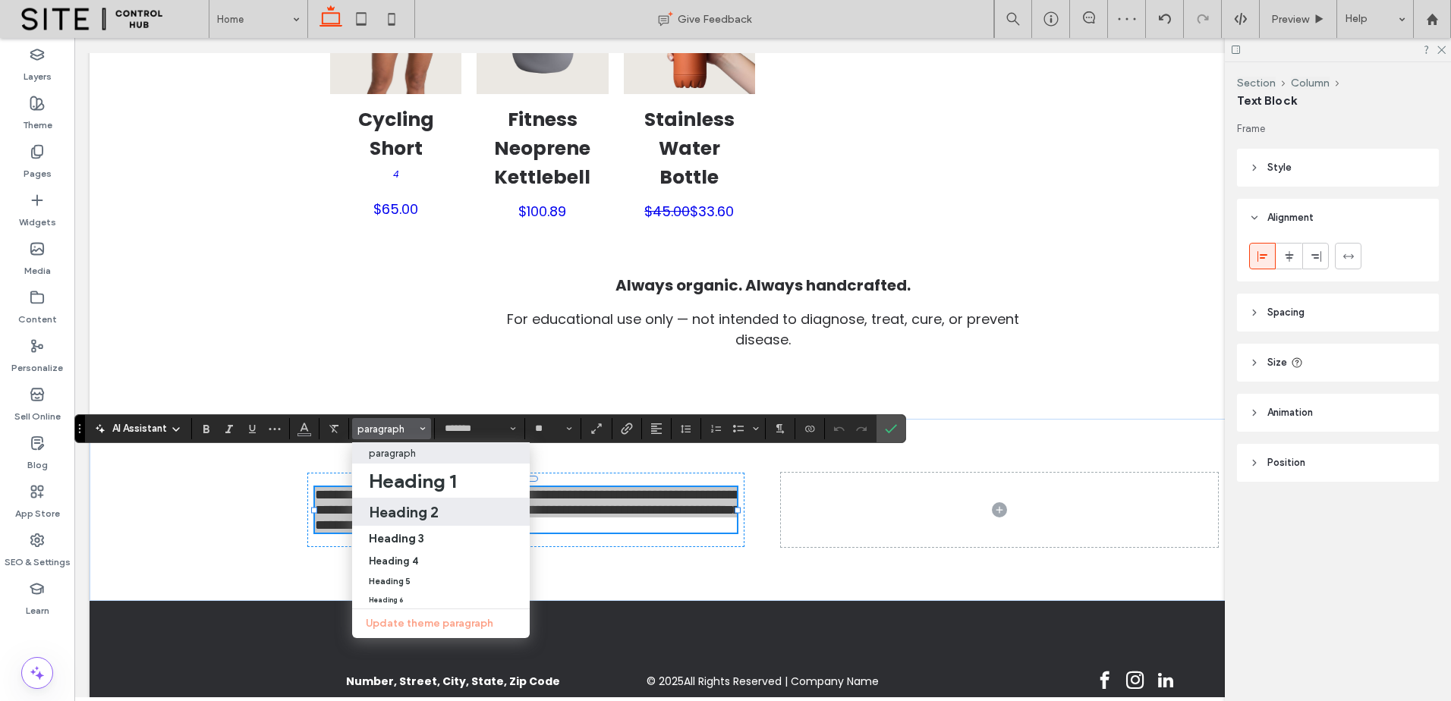
click at [426, 518] on h2 "Heading 2" at bounding box center [404, 512] width 70 height 18
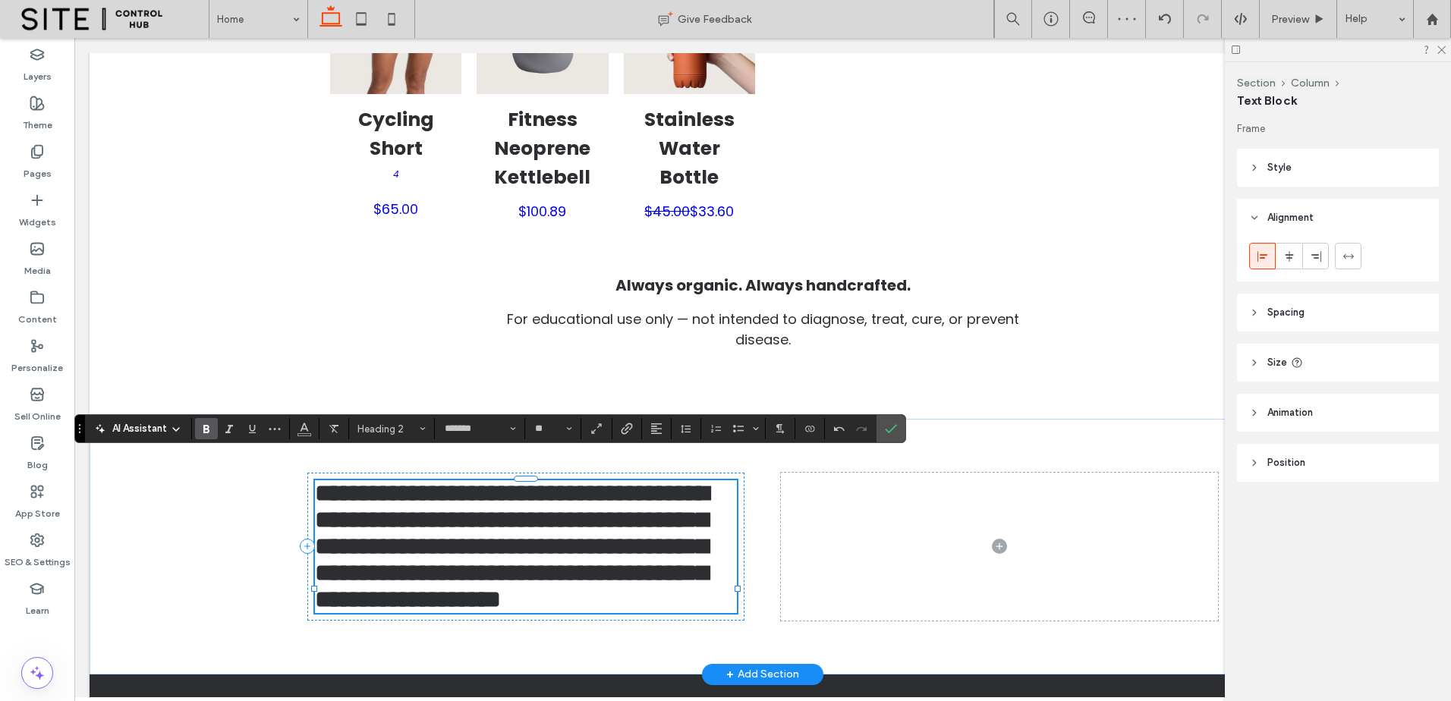
scroll to position [0, 0]
type input "**"
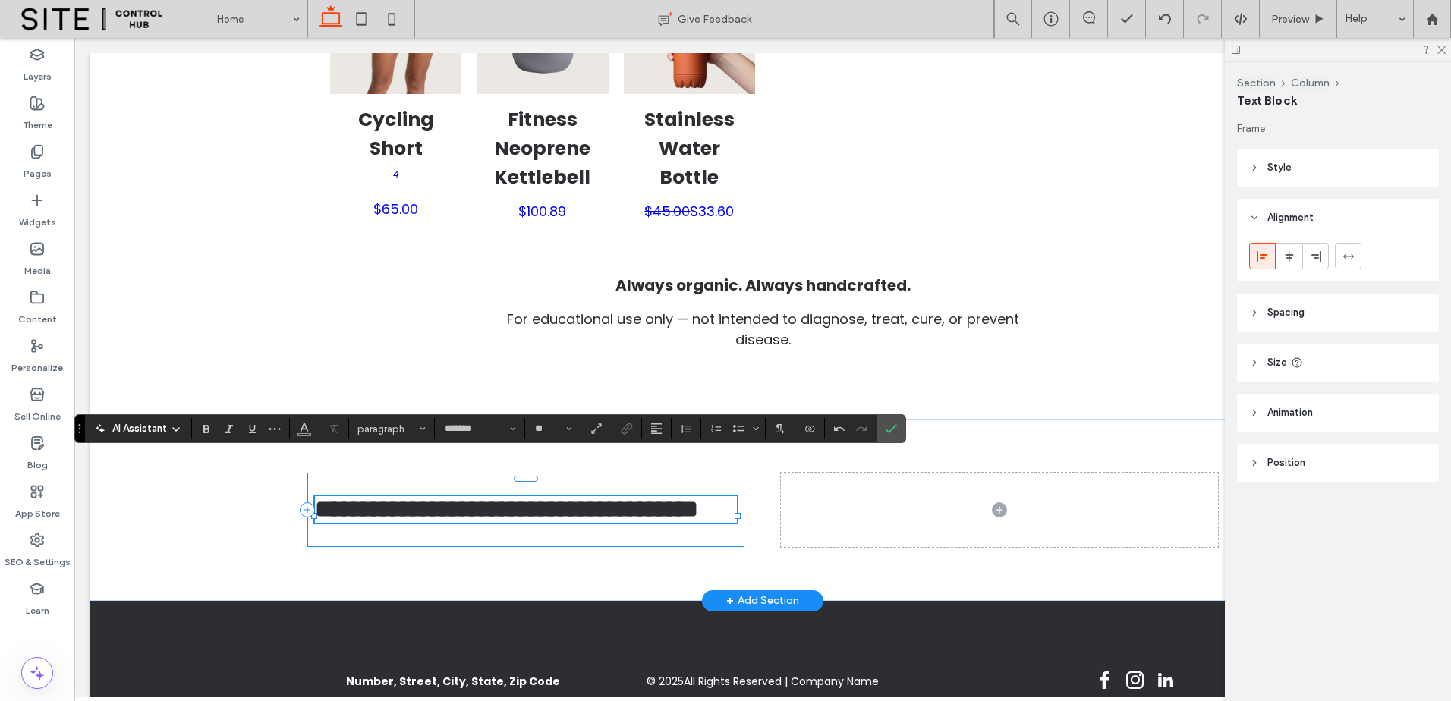
drag, startPoint x: 489, startPoint y: 530, endPoint x: 304, endPoint y: 527, distance: 184.4
click at [307, 527] on div "**********" at bounding box center [525, 510] width 437 height 74
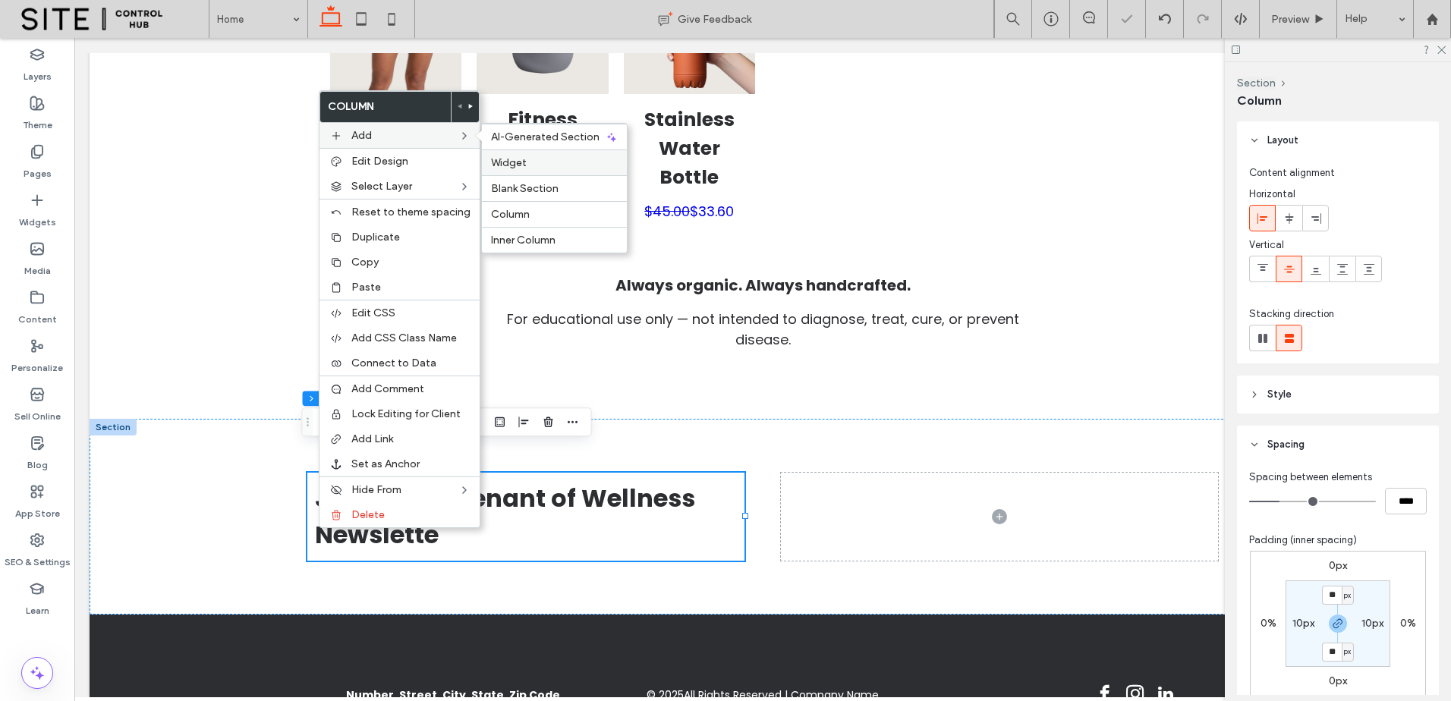
drag, startPoint x: 426, startPoint y: 134, endPoint x: 590, endPoint y: 162, distance: 167.0
click at [426, 134] on label "Add" at bounding box center [404, 135] width 107 height 13
click at [572, 166] on label "Widget" at bounding box center [554, 162] width 127 height 13
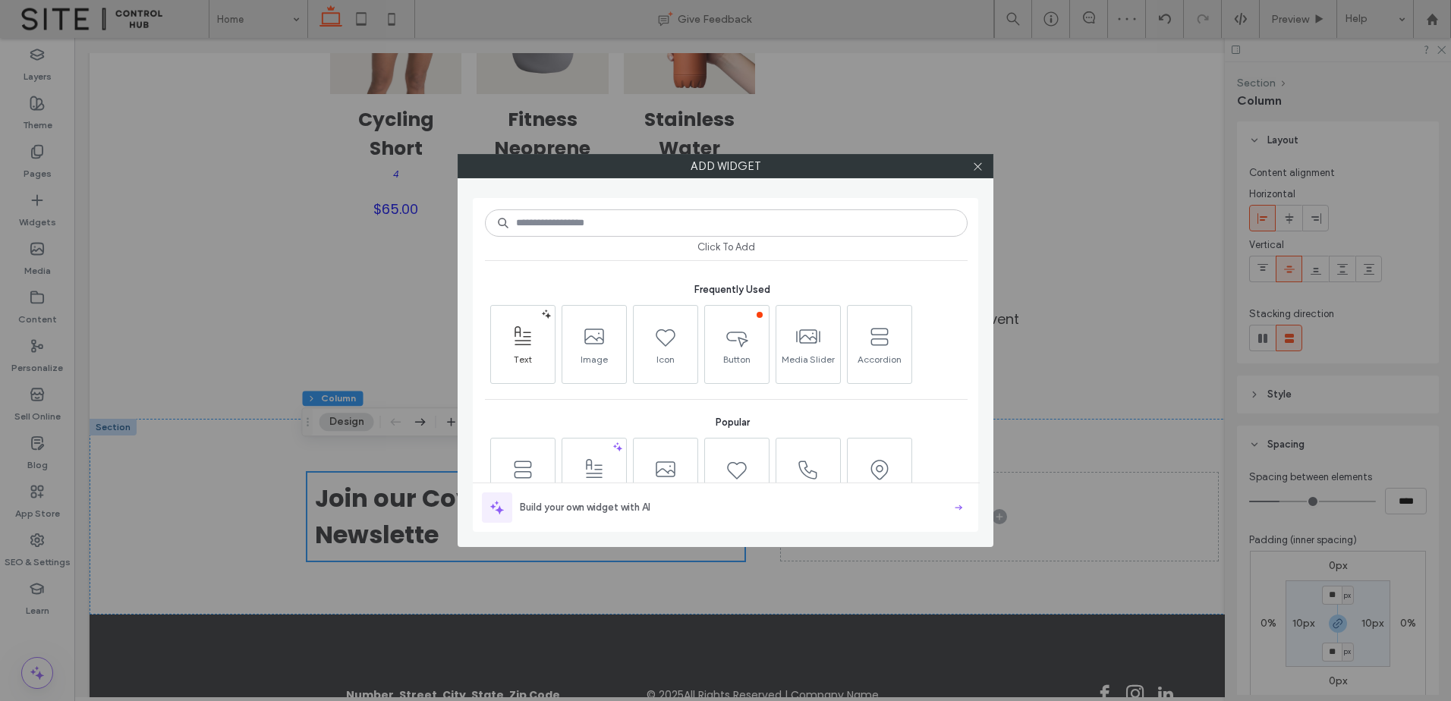
drag, startPoint x: 500, startPoint y: 329, endPoint x: 679, endPoint y: 397, distance: 191.6
click at [501, 329] on span at bounding box center [523, 336] width 64 height 34
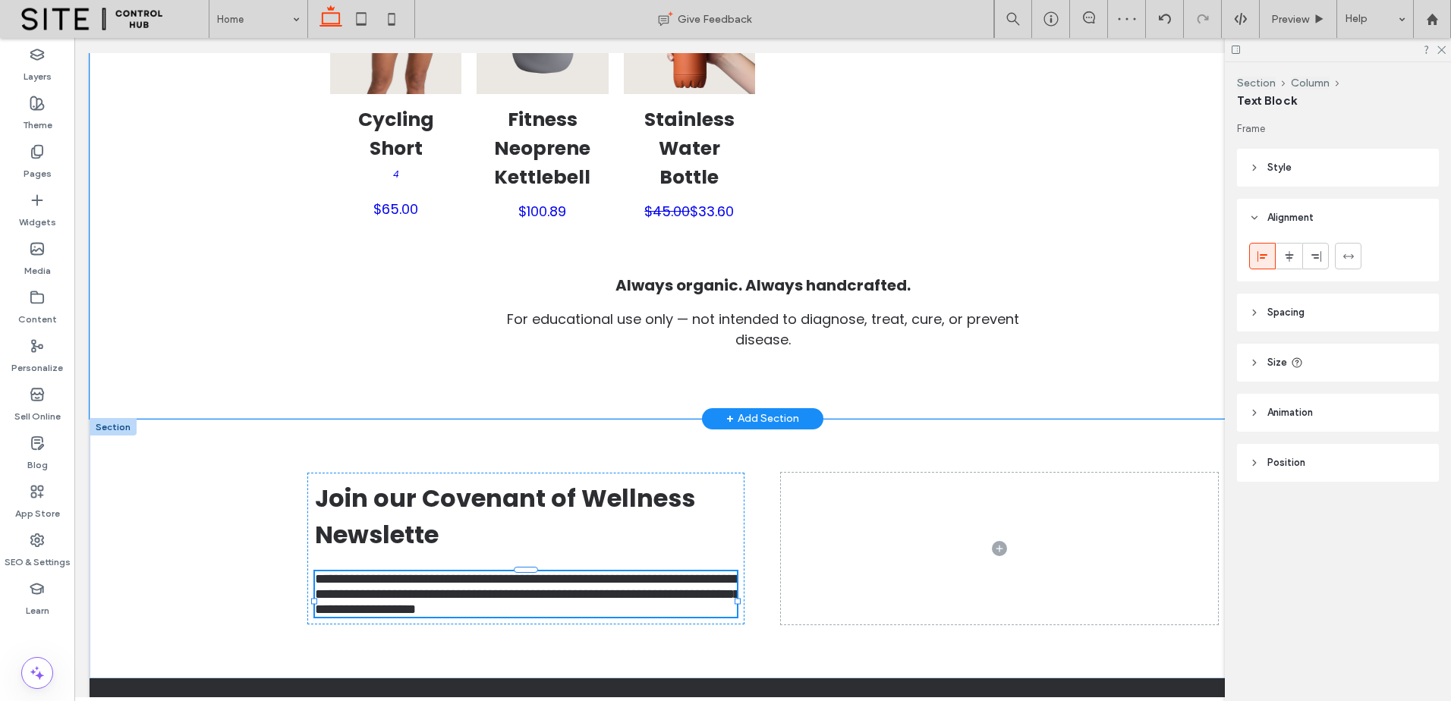
type input "*******"
type input "**"
